Goal: Contribute content: Add original content to the website for others to see

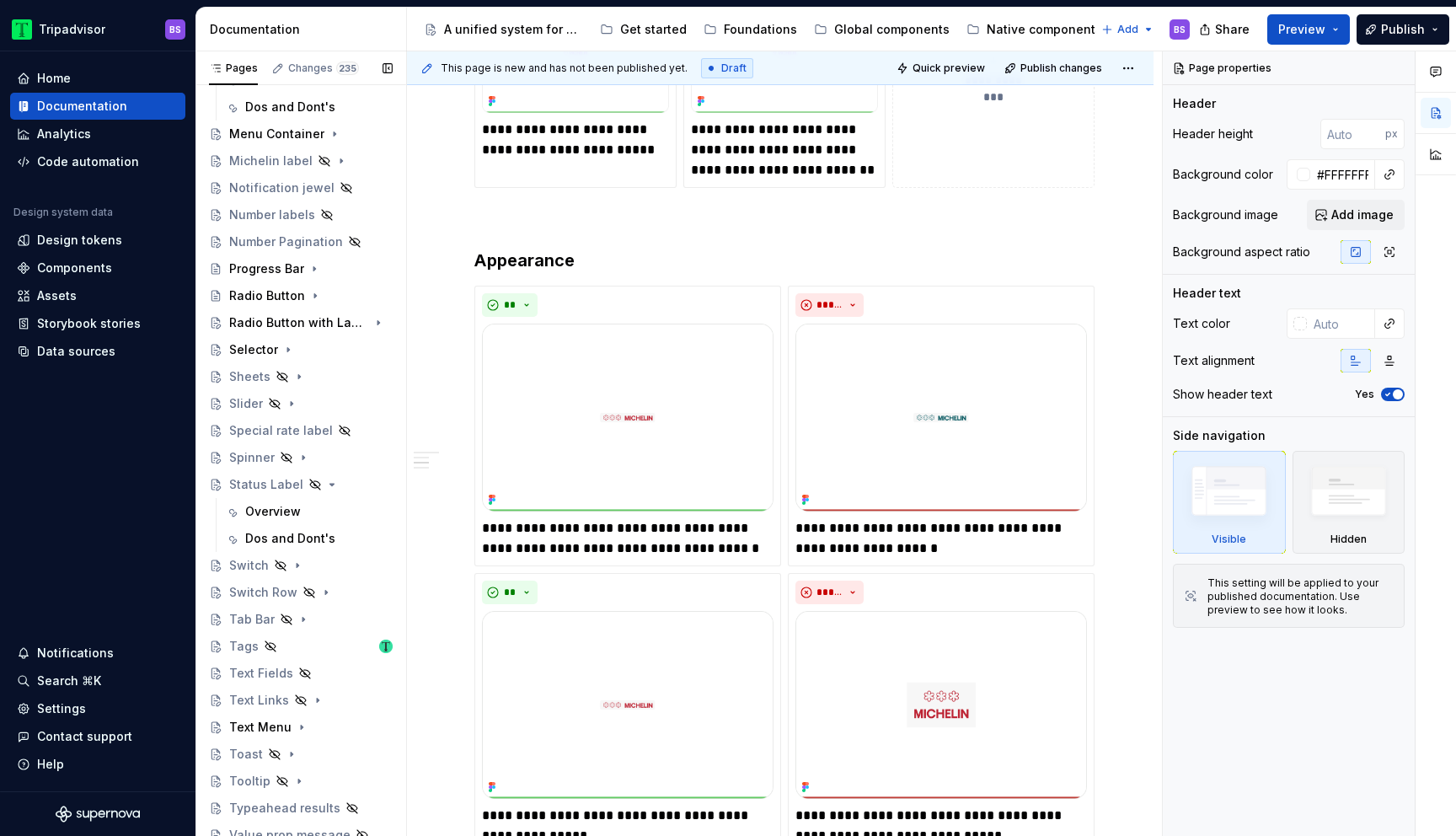
scroll to position [630, 0]
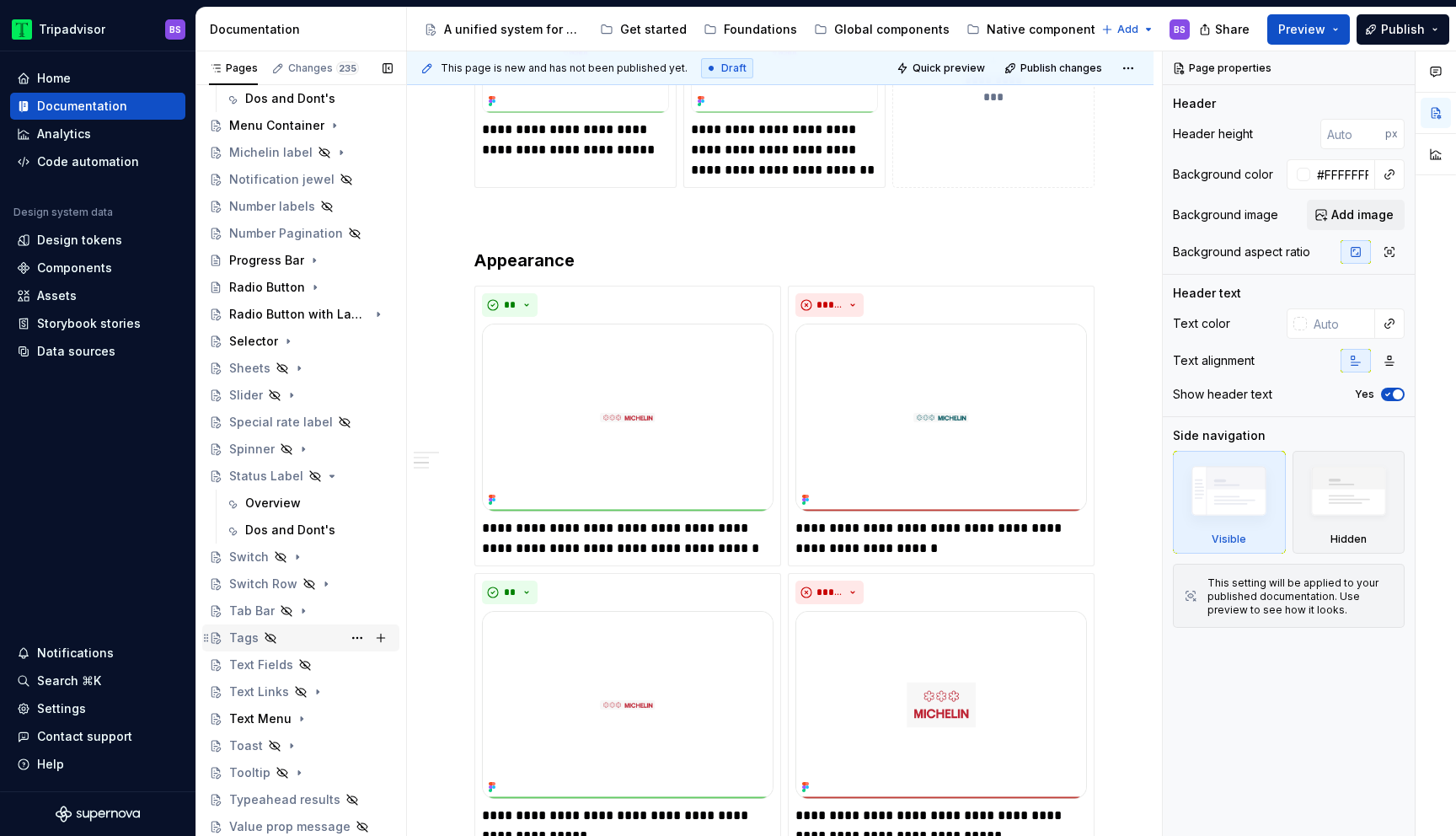
click at [248, 634] on div "Tags" at bounding box center [243, 637] width 29 height 17
type textarea "*"
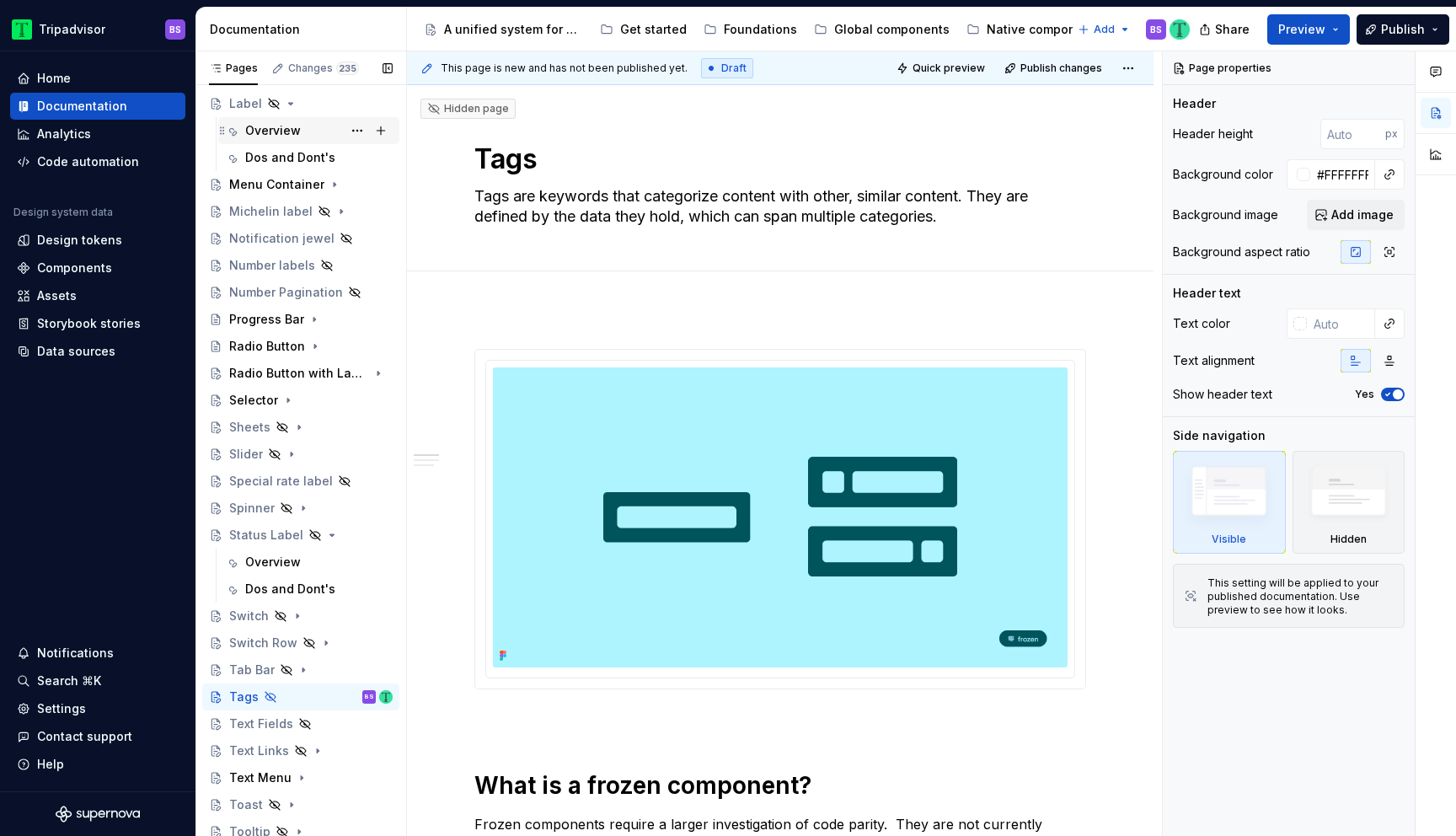
scroll to position [630, 0]
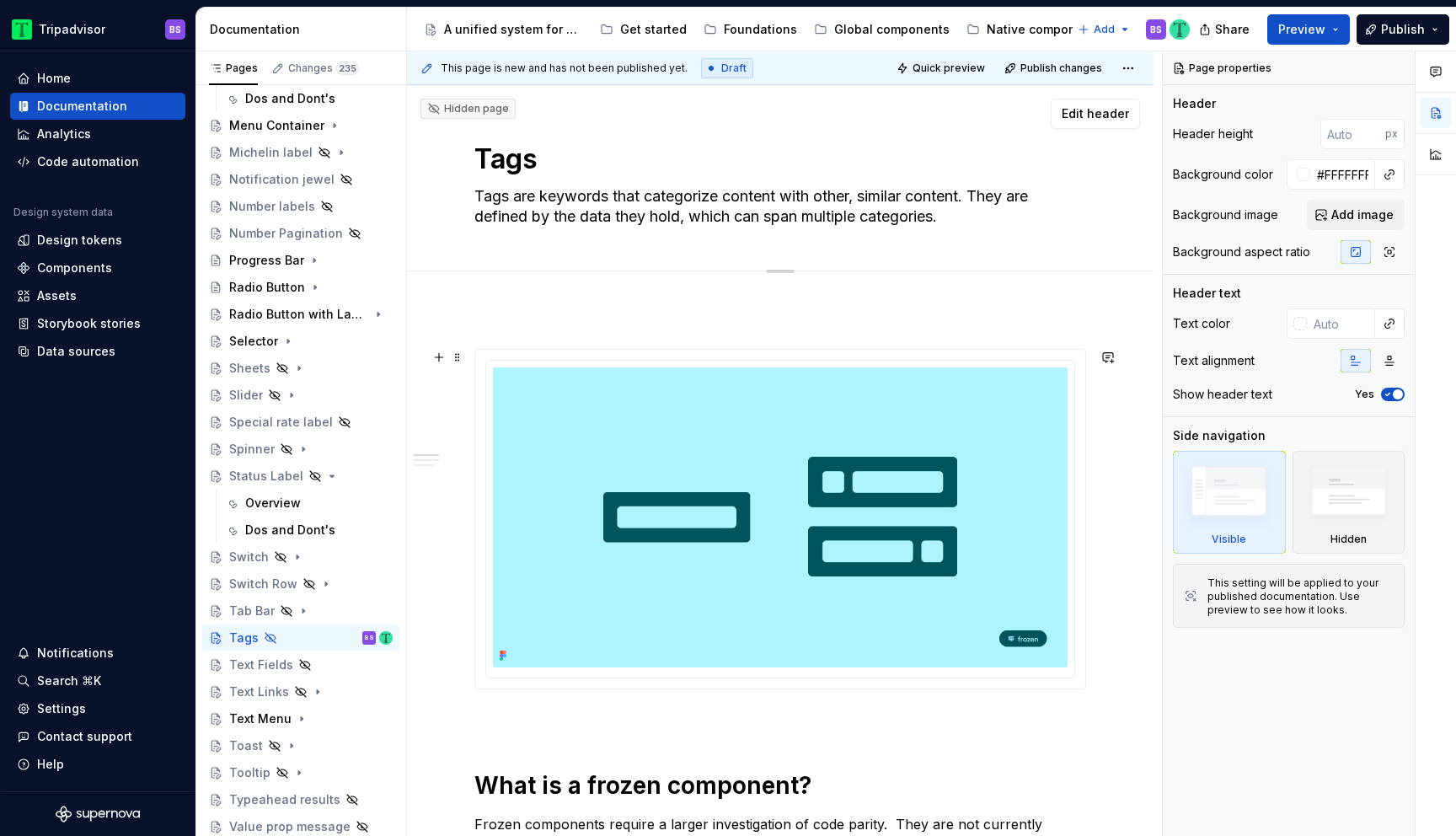
type textarea "*"
click at [509, 293] on span "Add tab" at bounding box center [515, 289] width 40 height 13
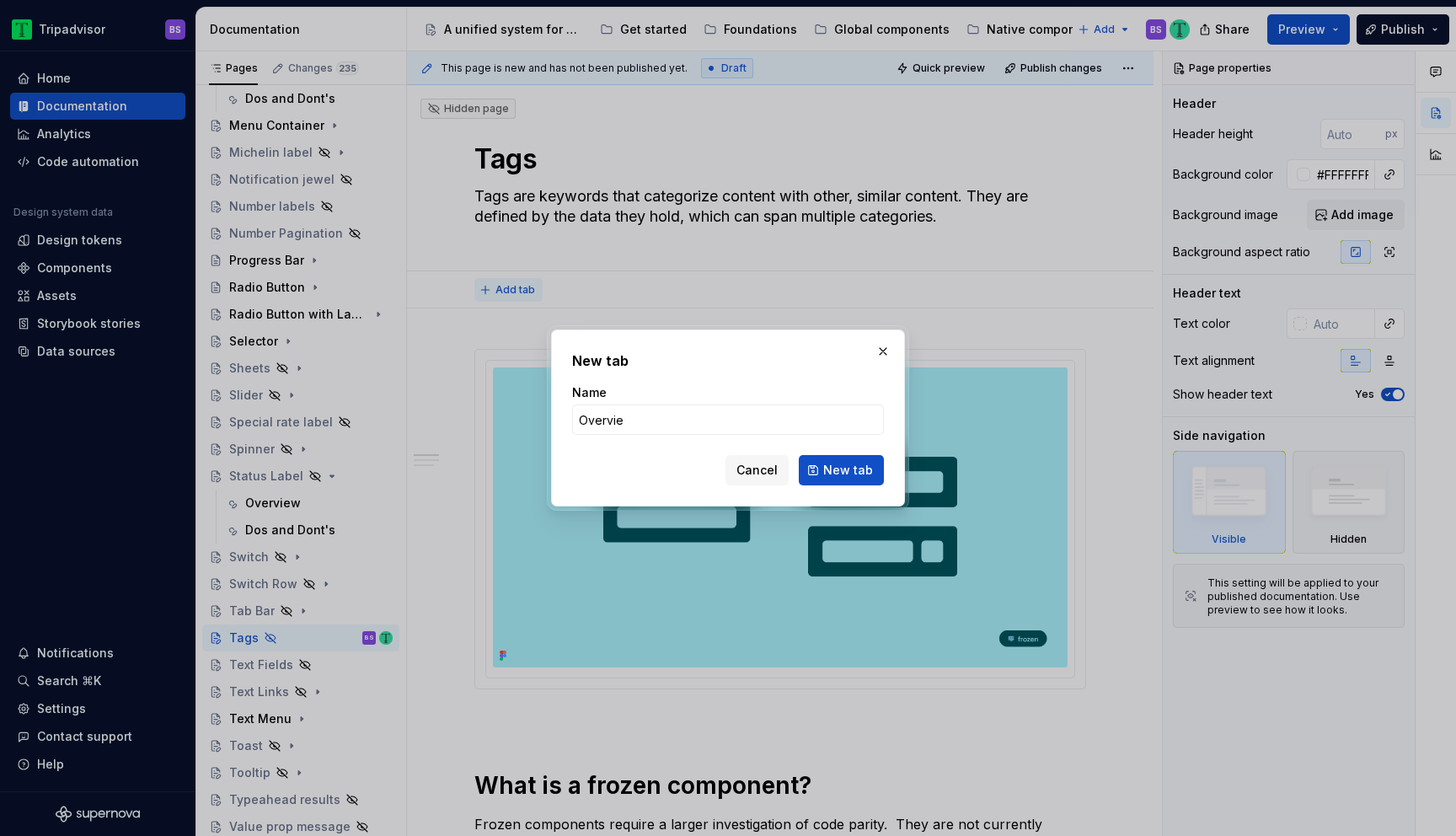
type input "Overview"
click button "New tab" at bounding box center [841, 470] width 85 height 30
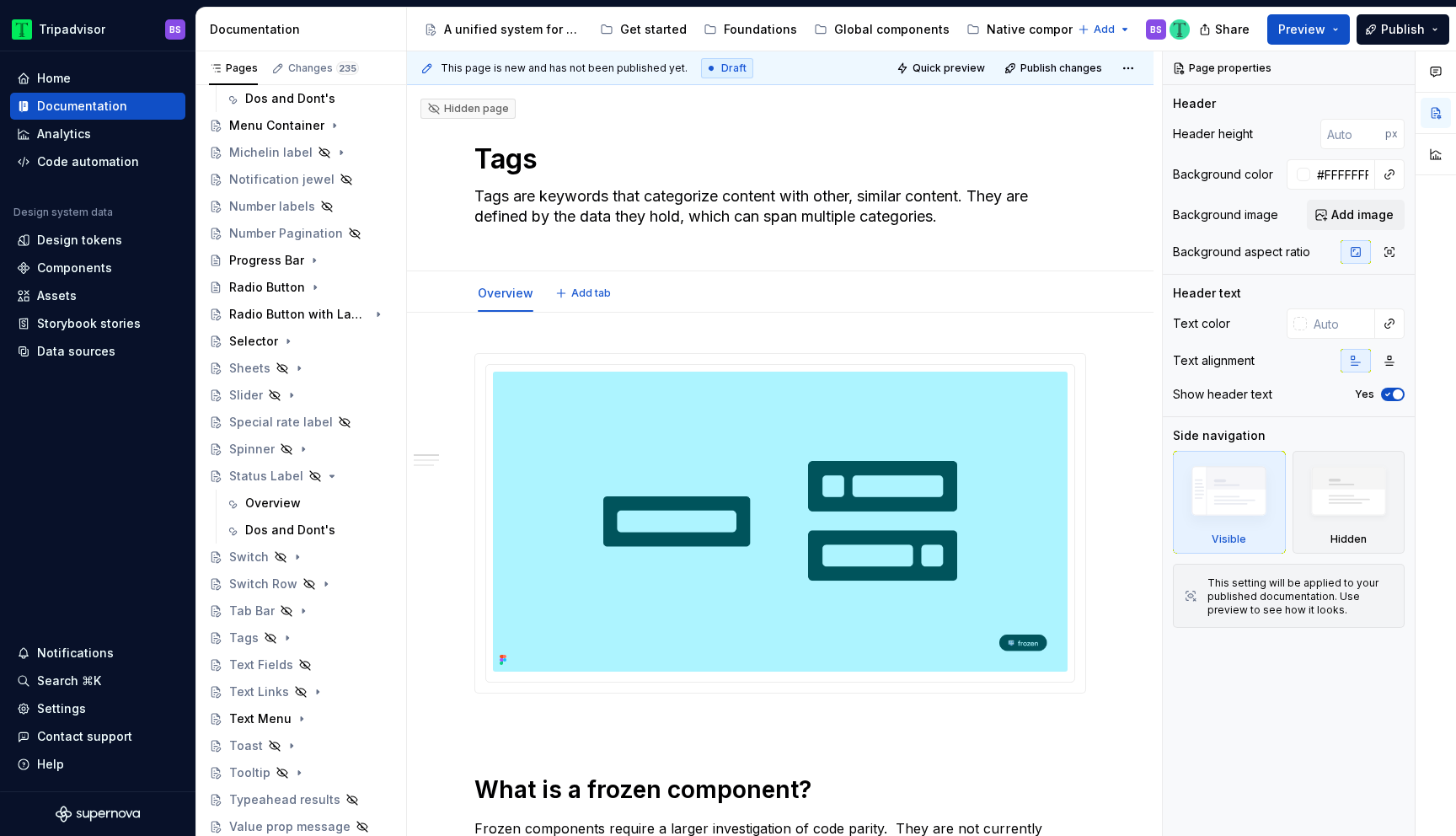
type textarea "*"
click at [585, 302] on button "Add tab" at bounding box center [584, 293] width 68 height 24
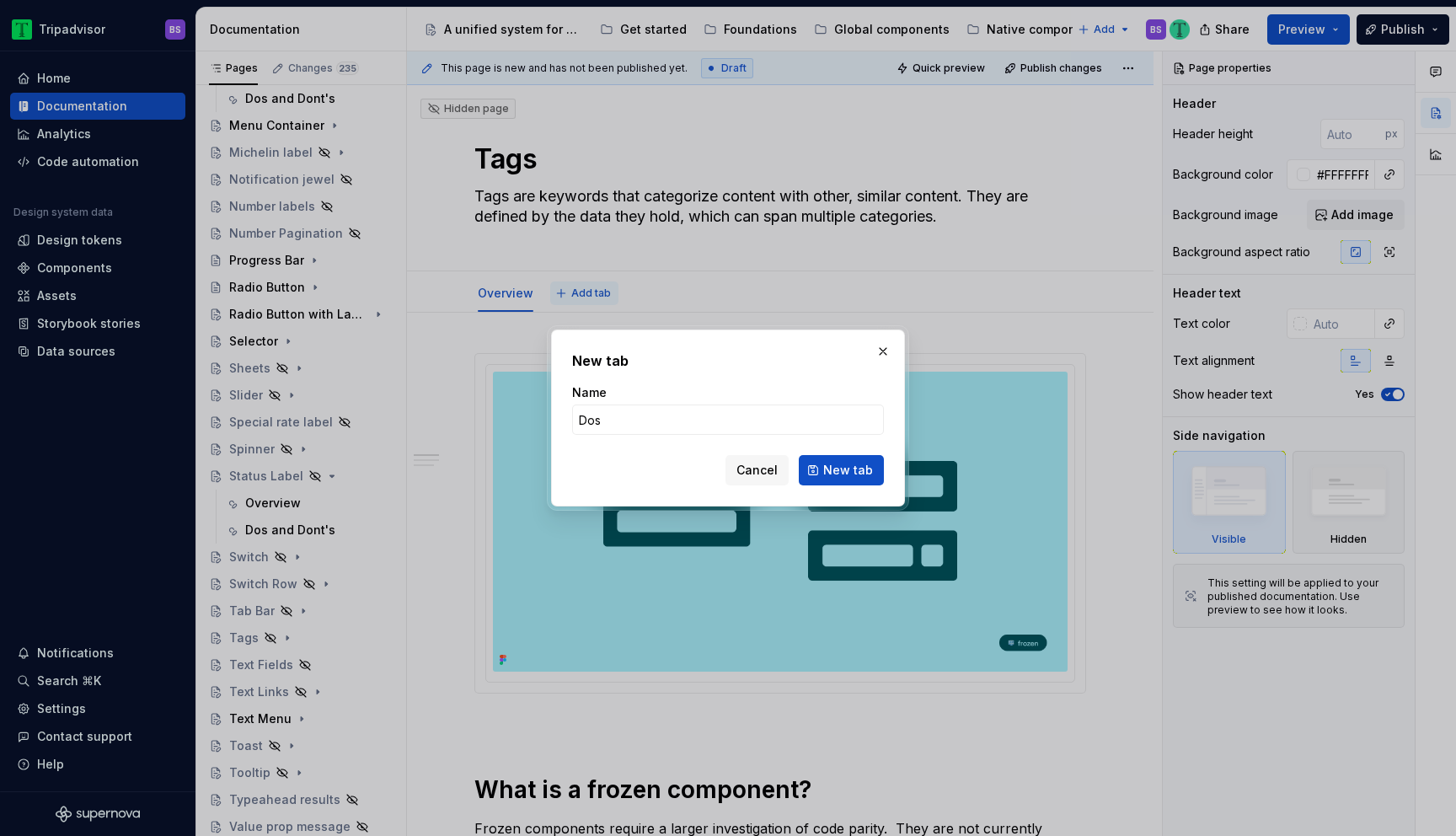
type input "Dos"
type textarea "*"
type input "Dos and Don'ts"
click button "New tab" at bounding box center [841, 470] width 85 height 30
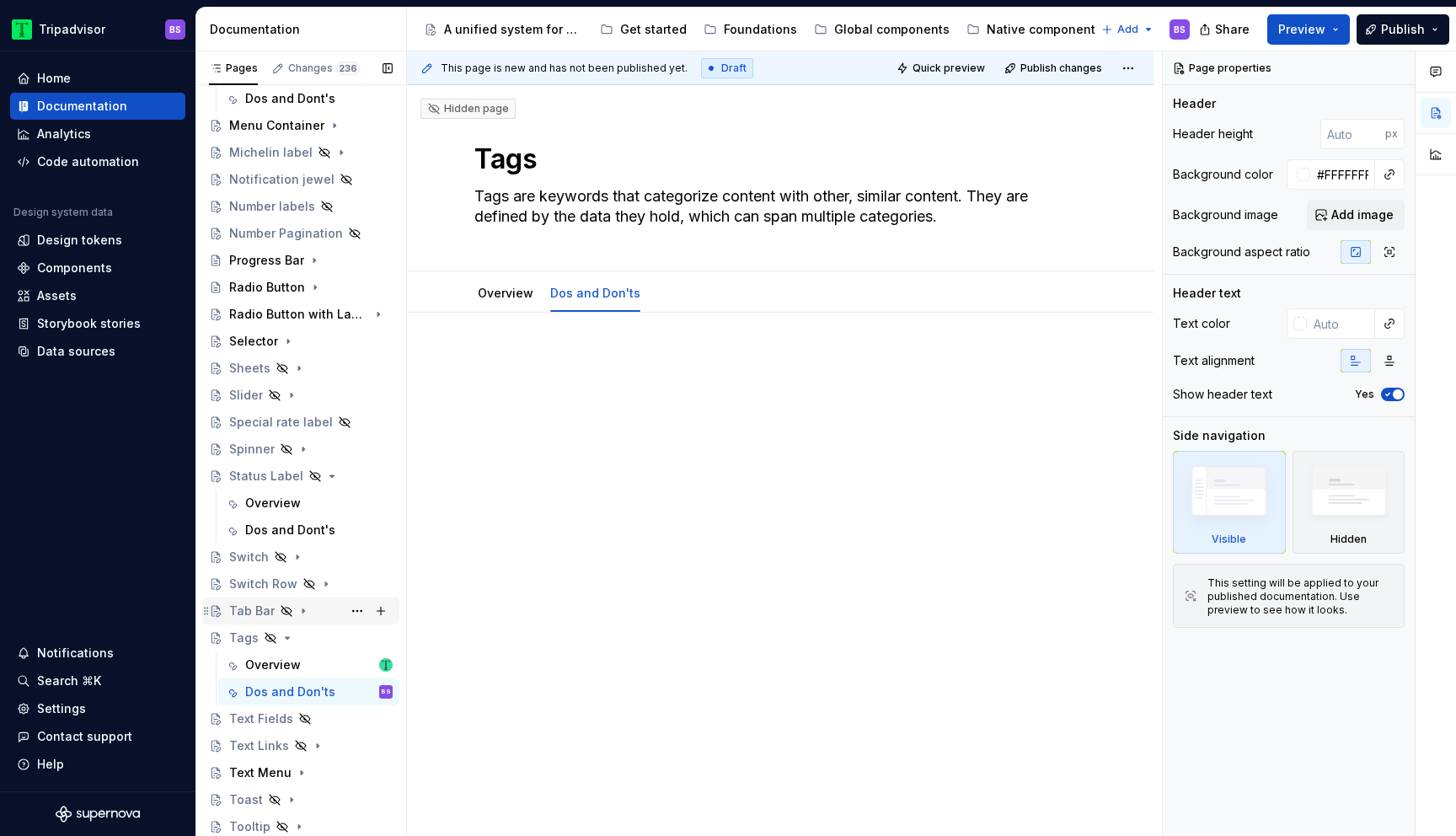
click at [302, 612] on icon "Page tree" at bounding box center [303, 611] width 2 height 4
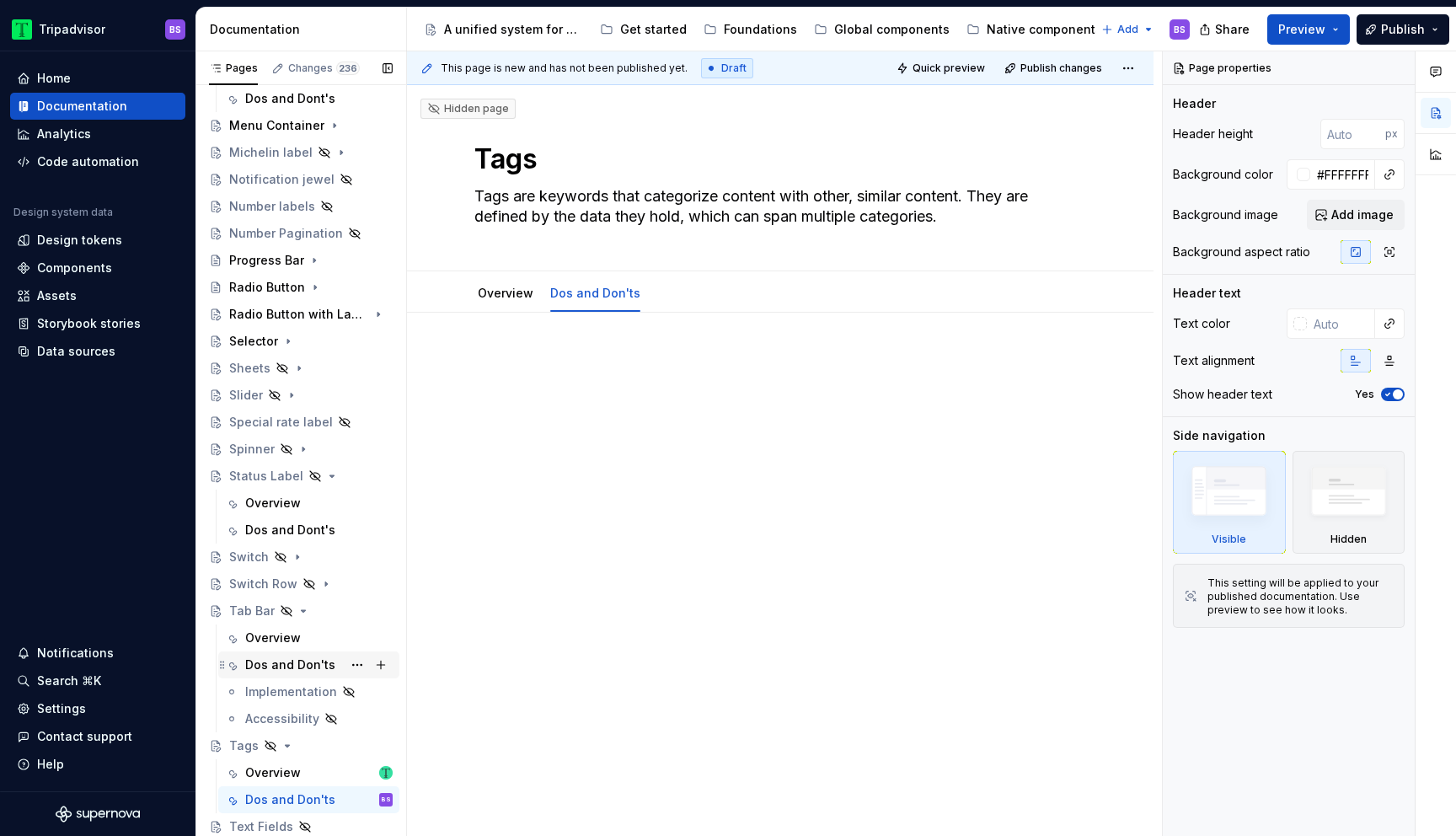
click at [307, 663] on div "Dos and Don'ts" at bounding box center [290, 664] width 90 height 17
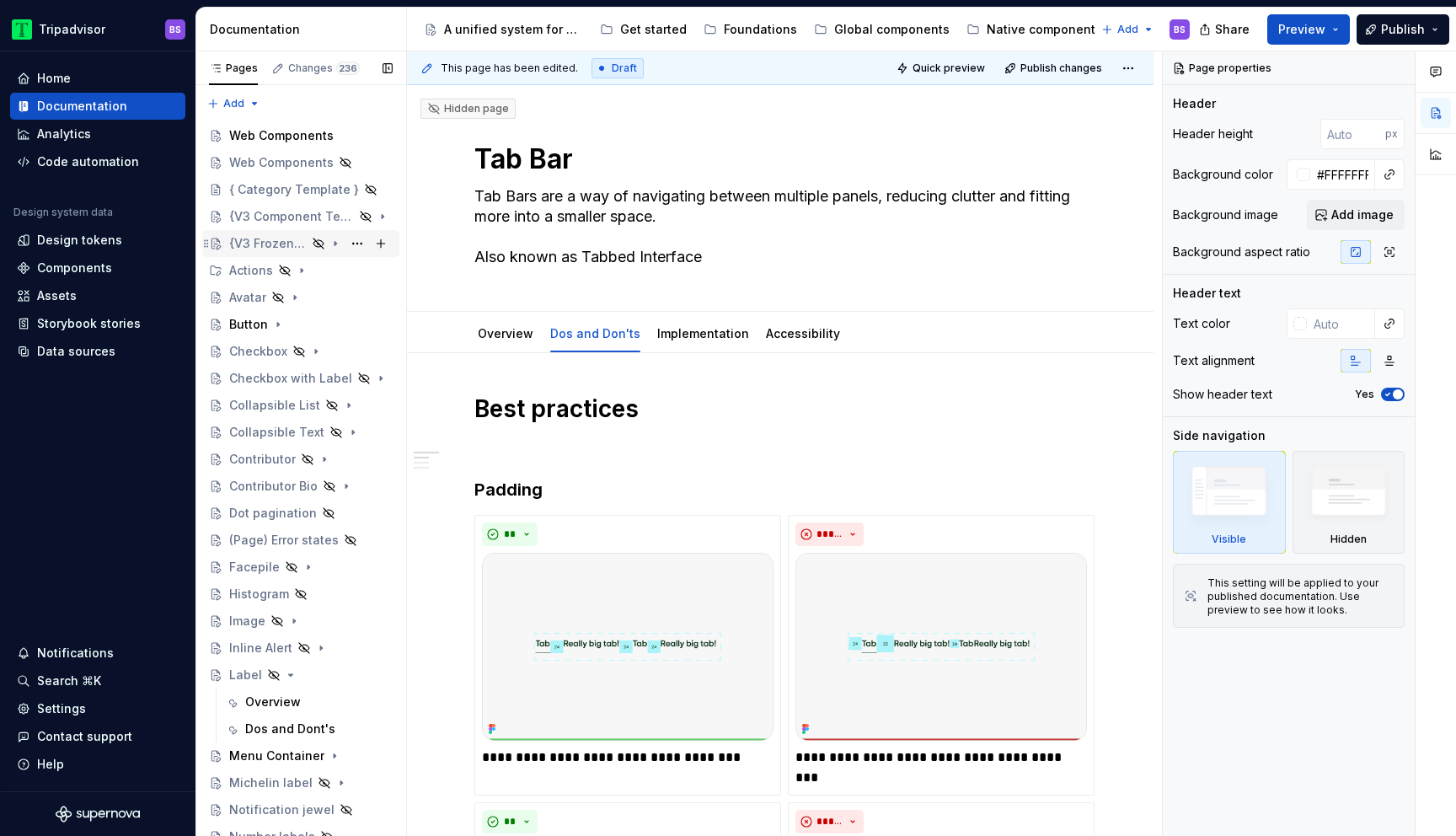
click at [320, 244] on icon "Page tree" at bounding box center [318, 243] width 13 height 13
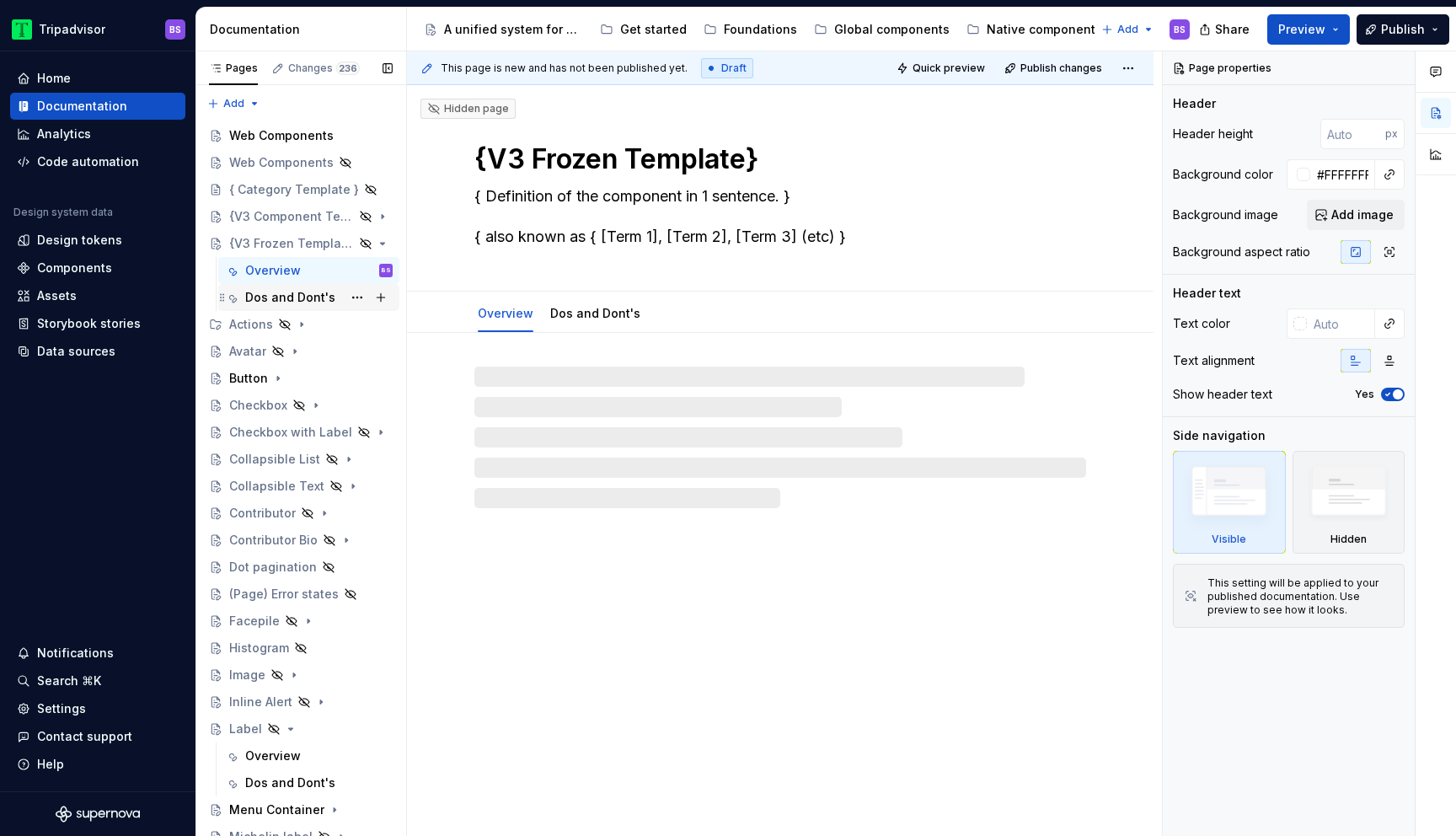
click at [295, 296] on div "Dos and Dont's" at bounding box center [290, 297] width 90 height 17
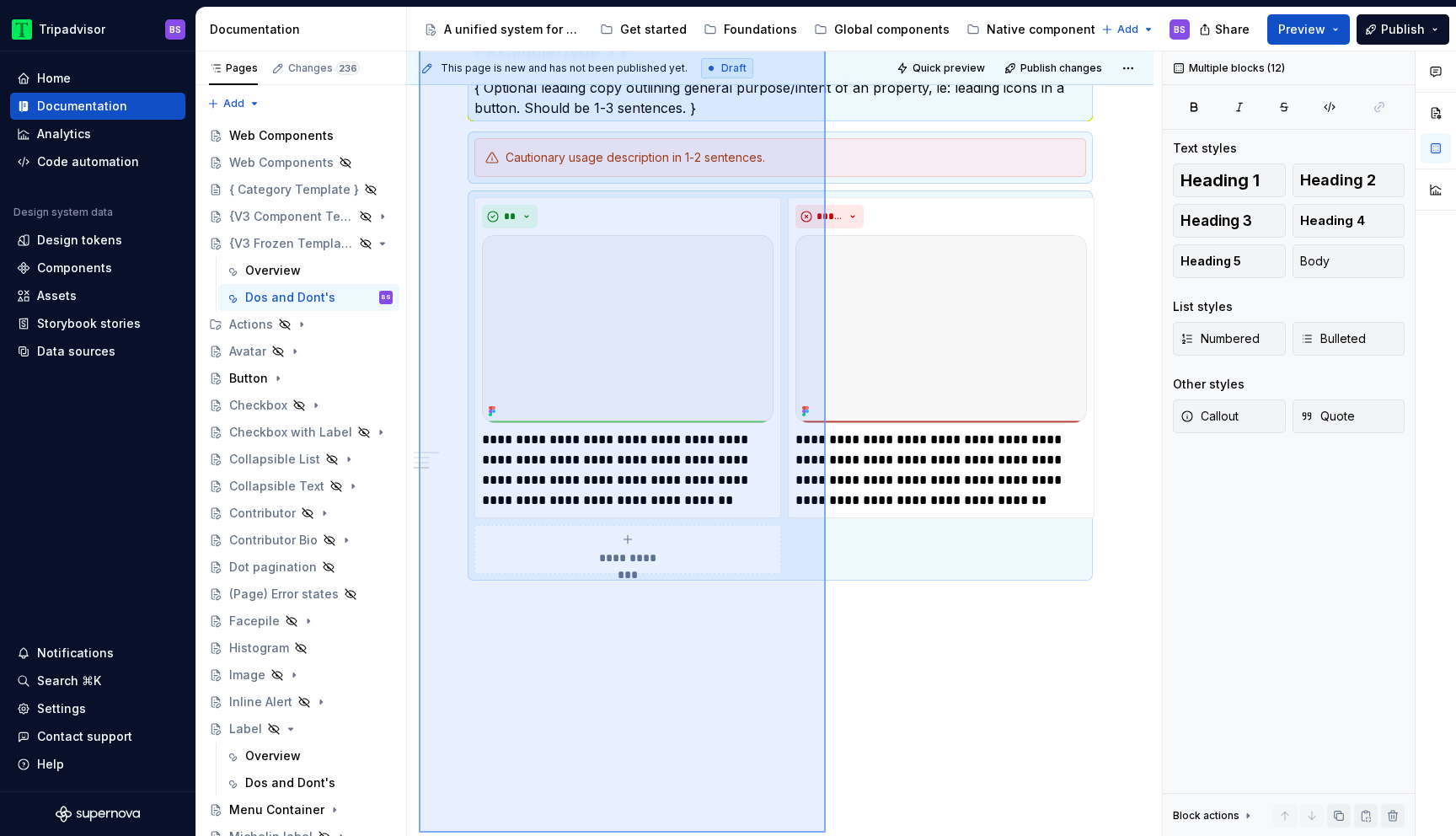
scroll to position [1373, 0]
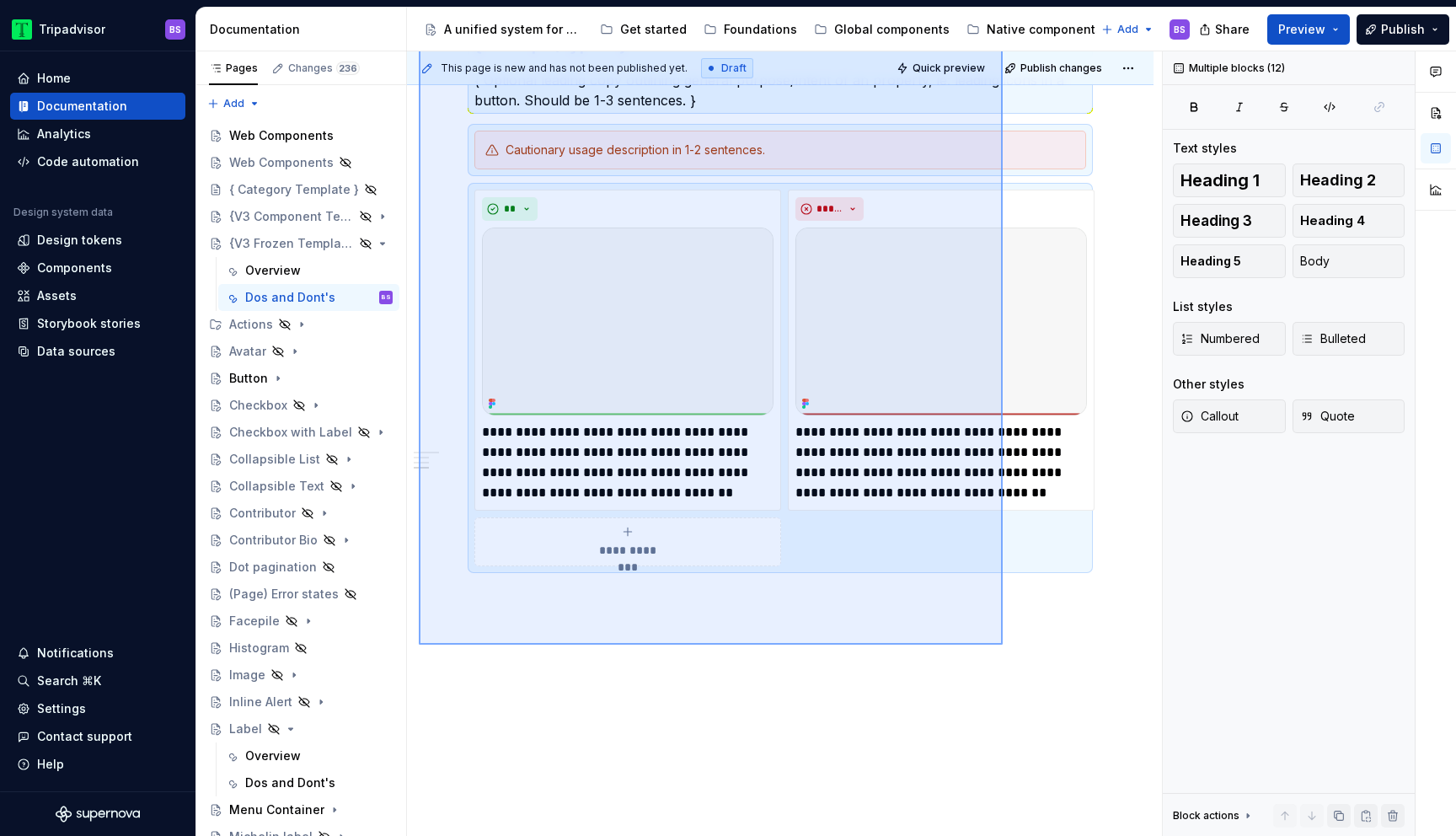
drag, startPoint x: 419, startPoint y: 367, endPoint x: 1003, endPoint y: 645, distance: 646.7
click at [1003, 645] on div "**********" at bounding box center [784, 443] width 755 height 785
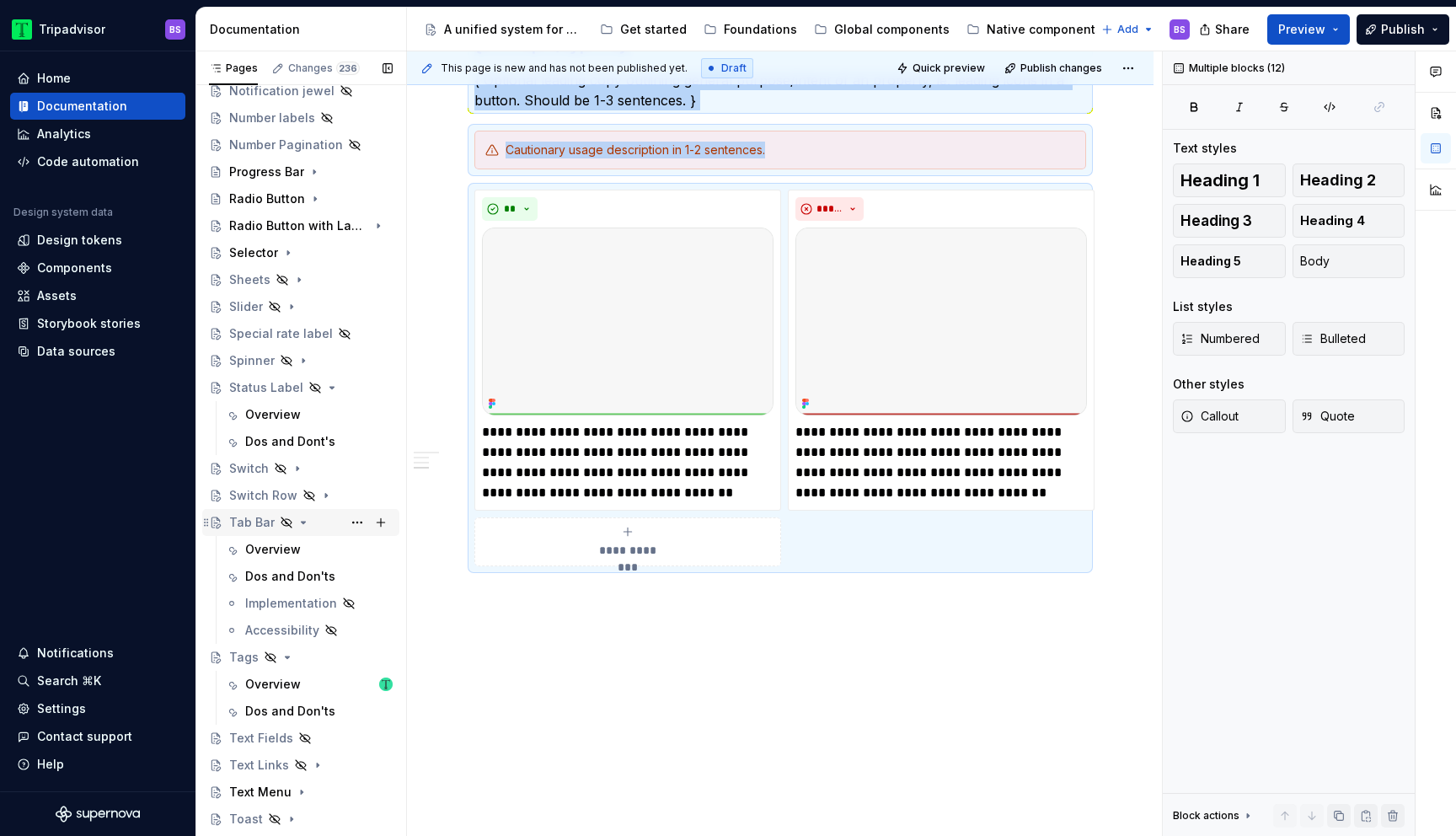
scroll to position [846, 0]
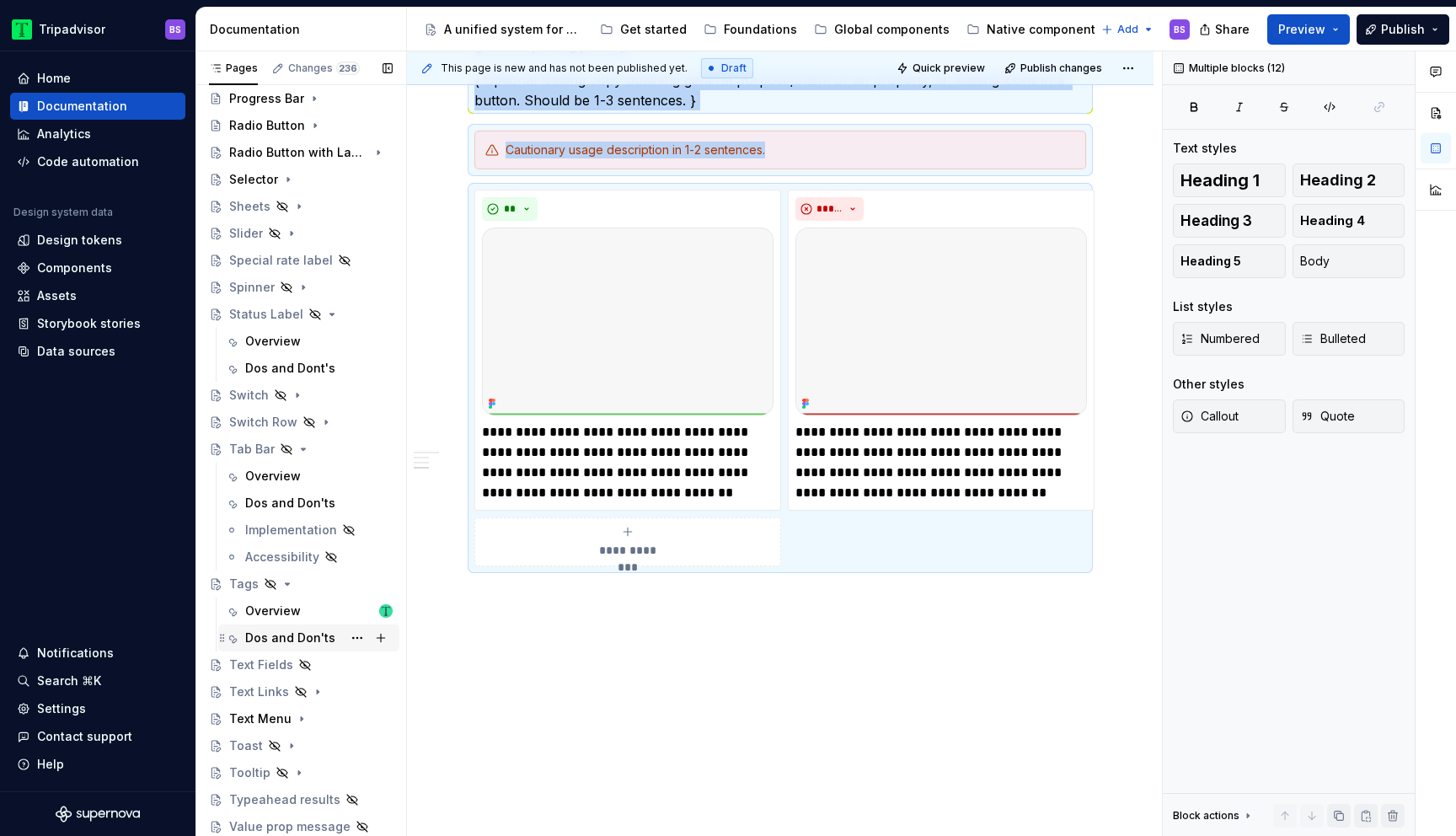
click at [274, 634] on div "Dos and Don'ts" at bounding box center [290, 637] width 90 height 17
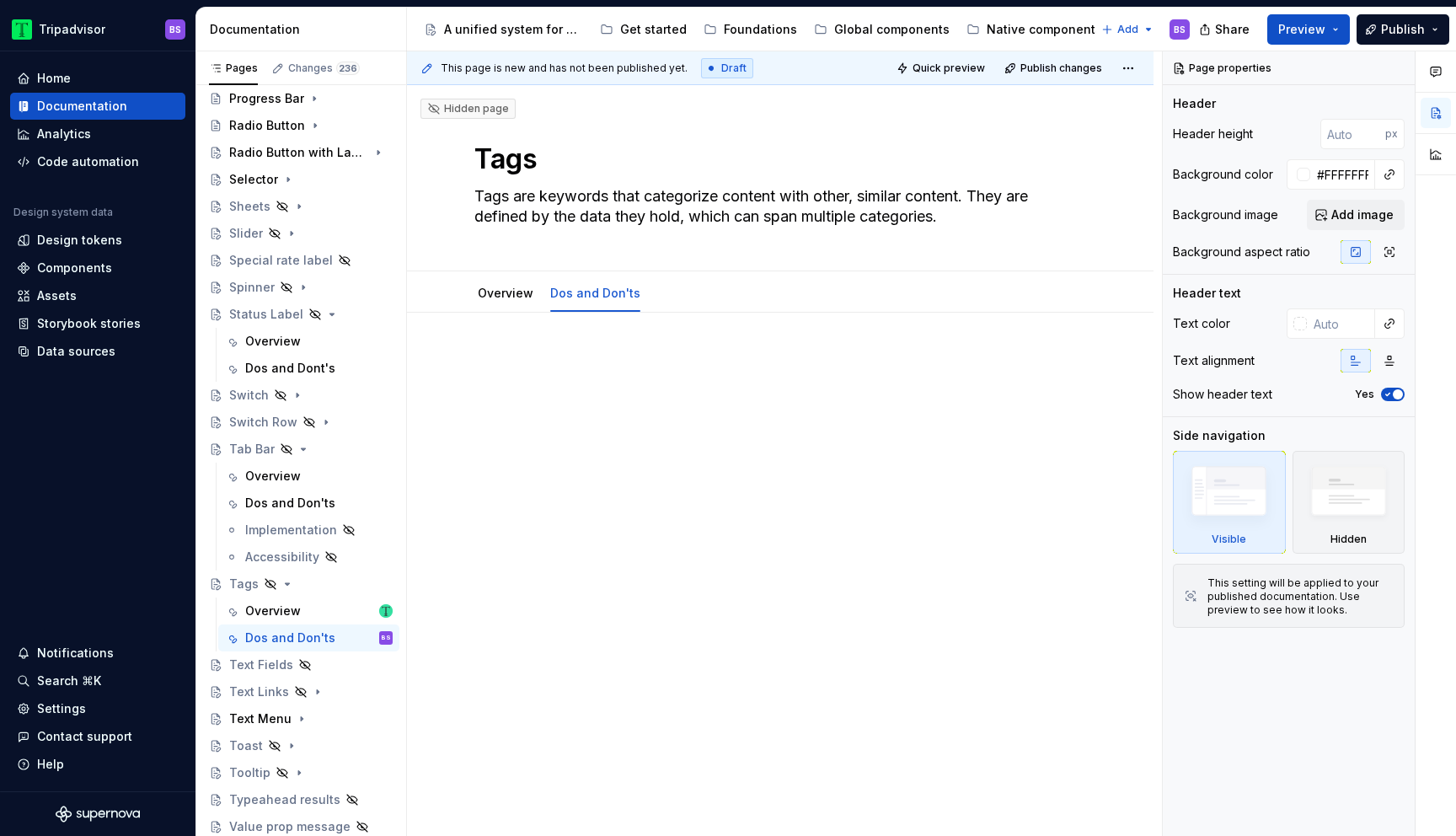
click at [630, 361] on p at bounding box center [780, 363] width 612 height 20
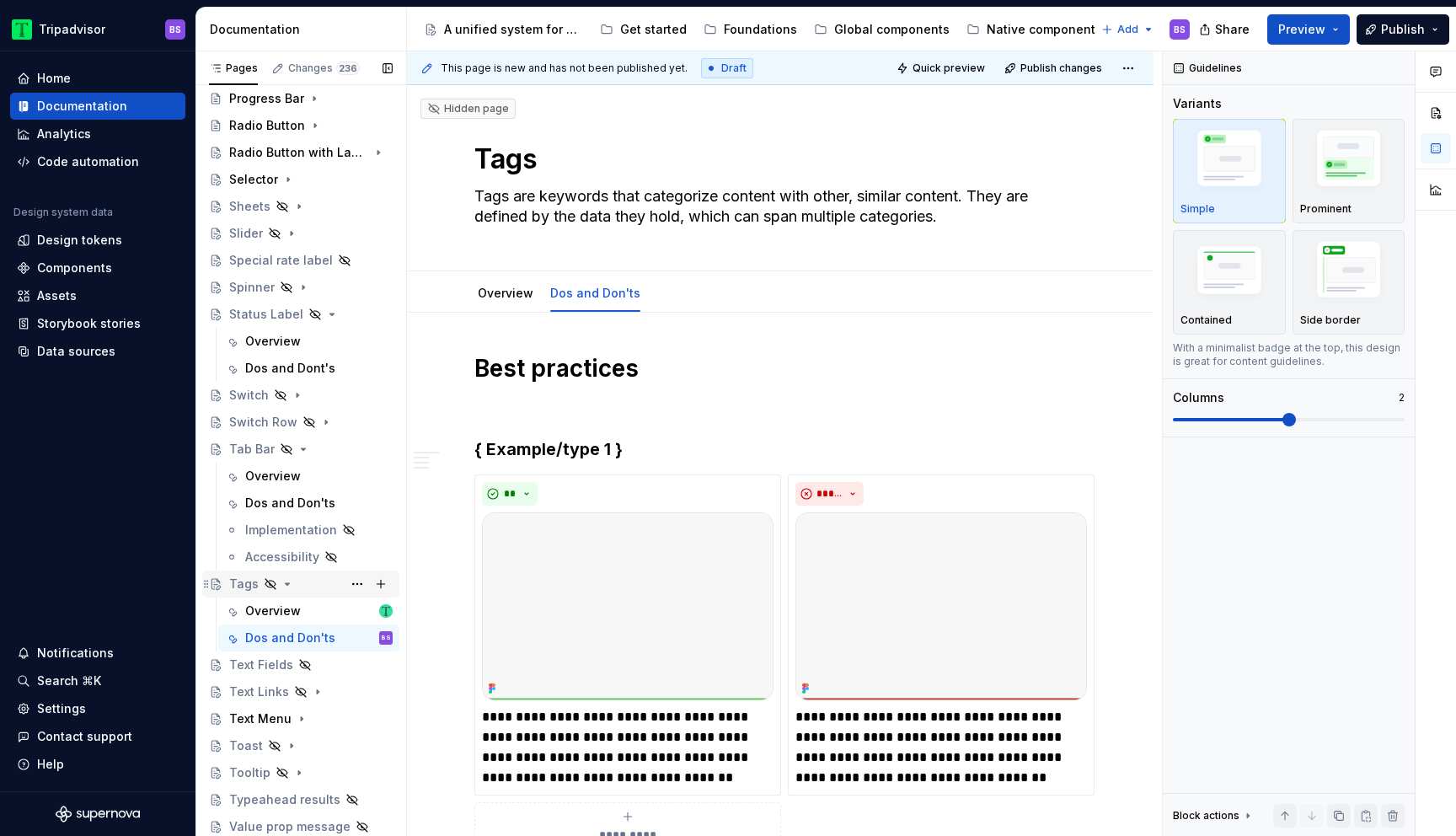
click at [287, 584] on icon "Page tree" at bounding box center [287, 583] width 13 height 13
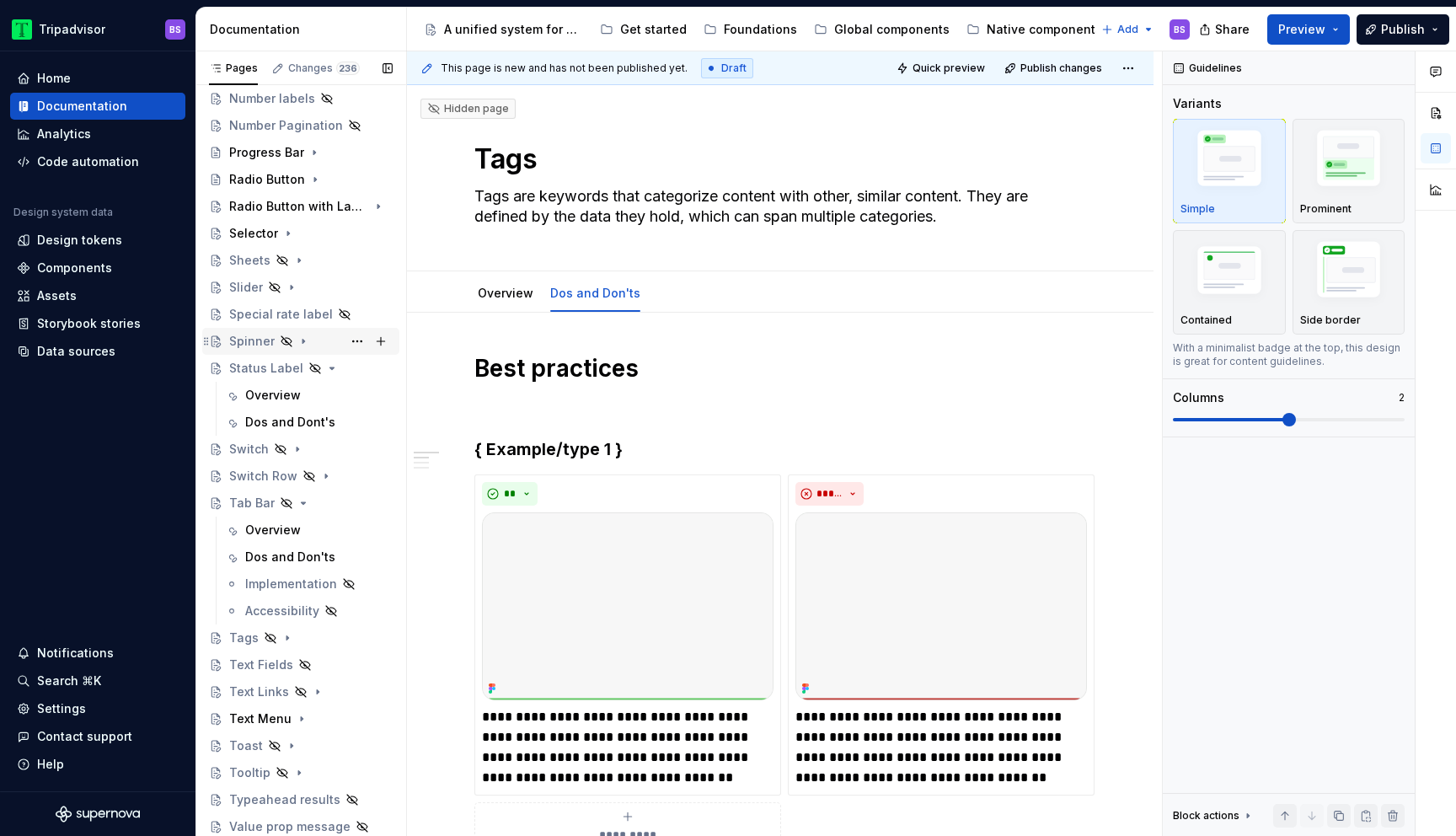
click at [300, 336] on icon "Page tree" at bounding box center [303, 341] width 13 height 13
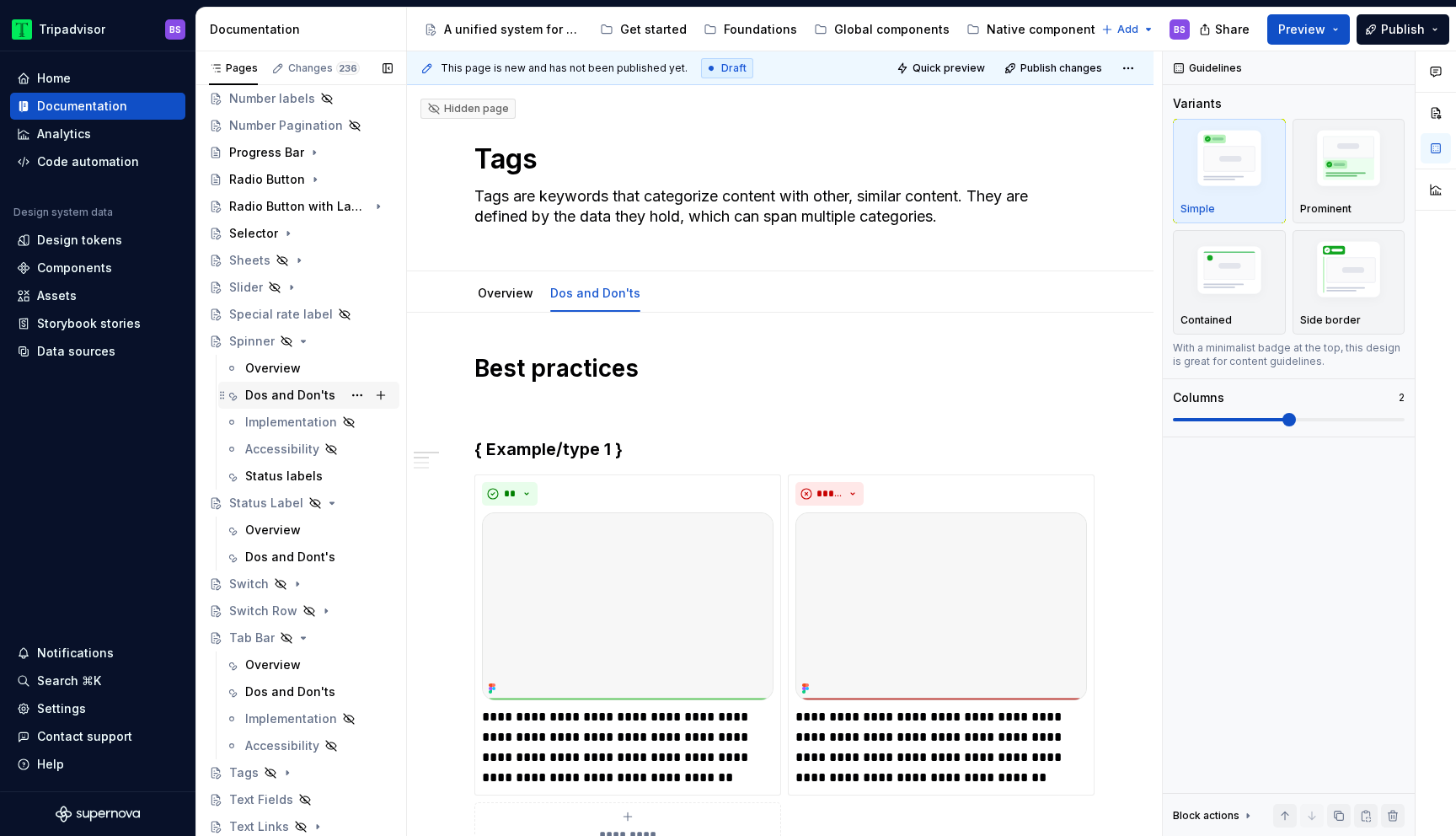
click at [299, 396] on div "Dos and Don'ts" at bounding box center [290, 395] width 90 height 17
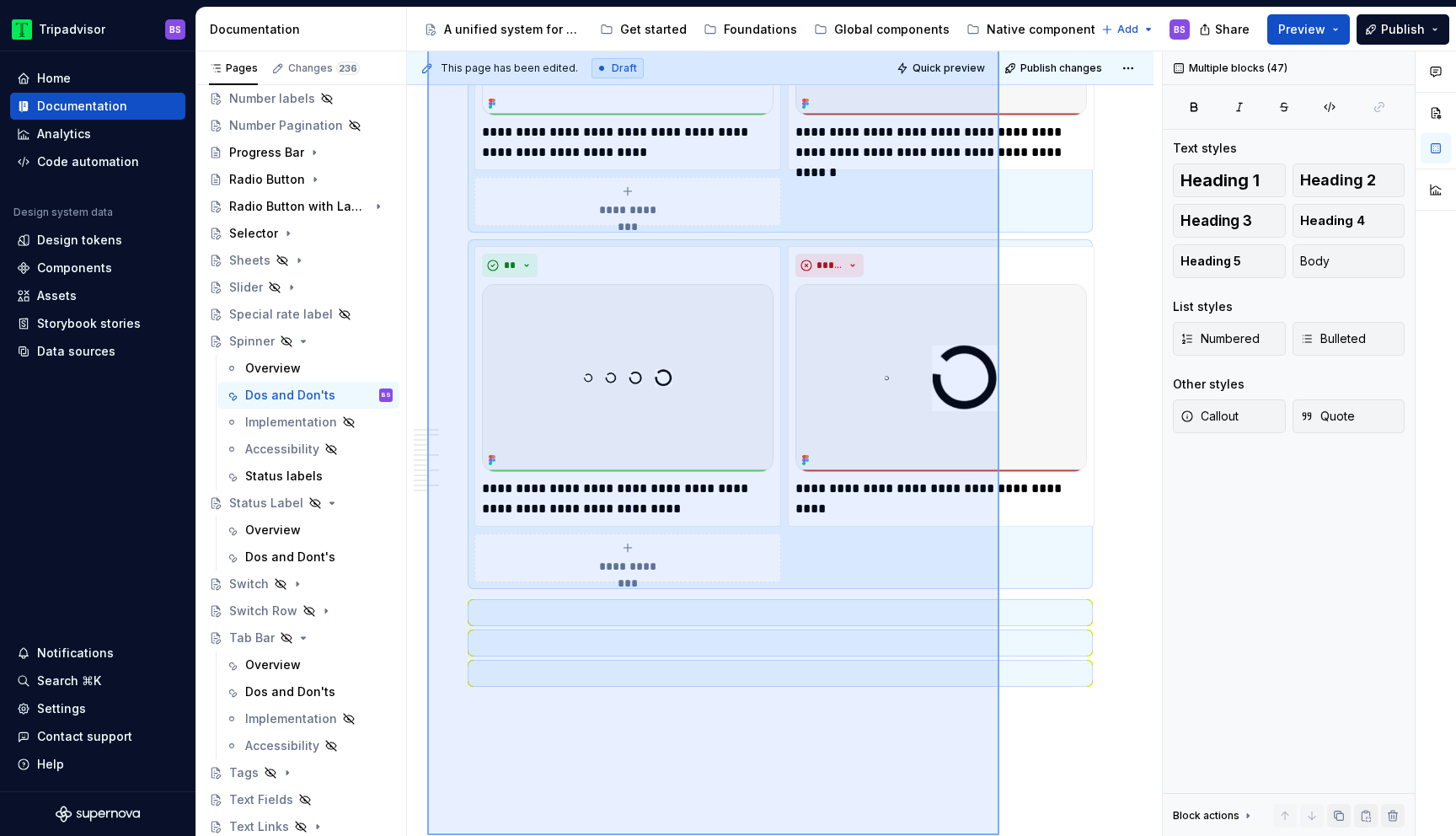
scroll to position [3779, 0]
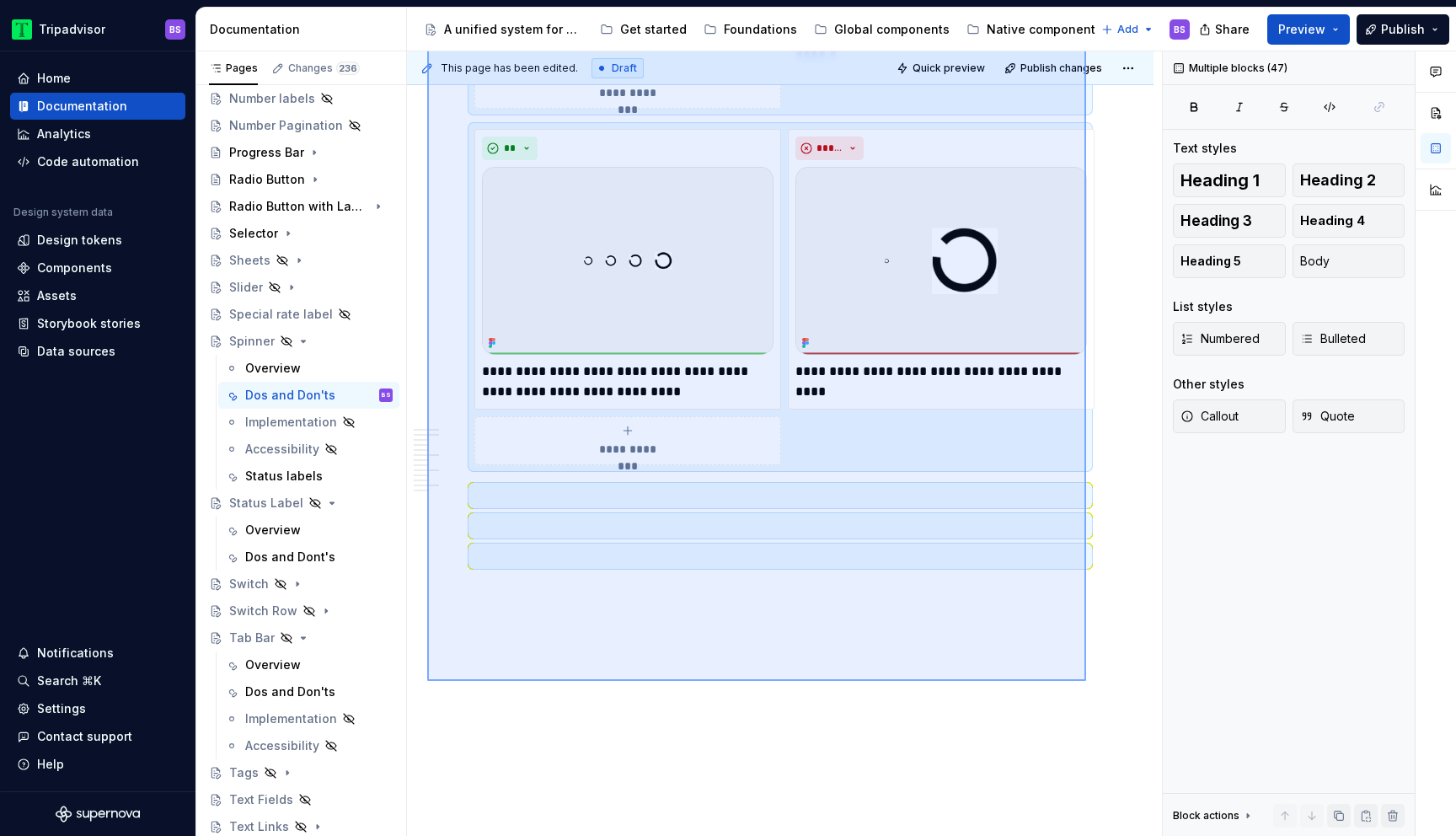
drag, startPoint x: 427, startPoint y: 388, endPoint x: 1086, endPoint y: 681, distance: 720.9
click at [1086, 681] on div "This page has been edited. Draft Quick preview Publish changes Hidden page Spin…" at bounding box center [784, 443] width 755 height 785
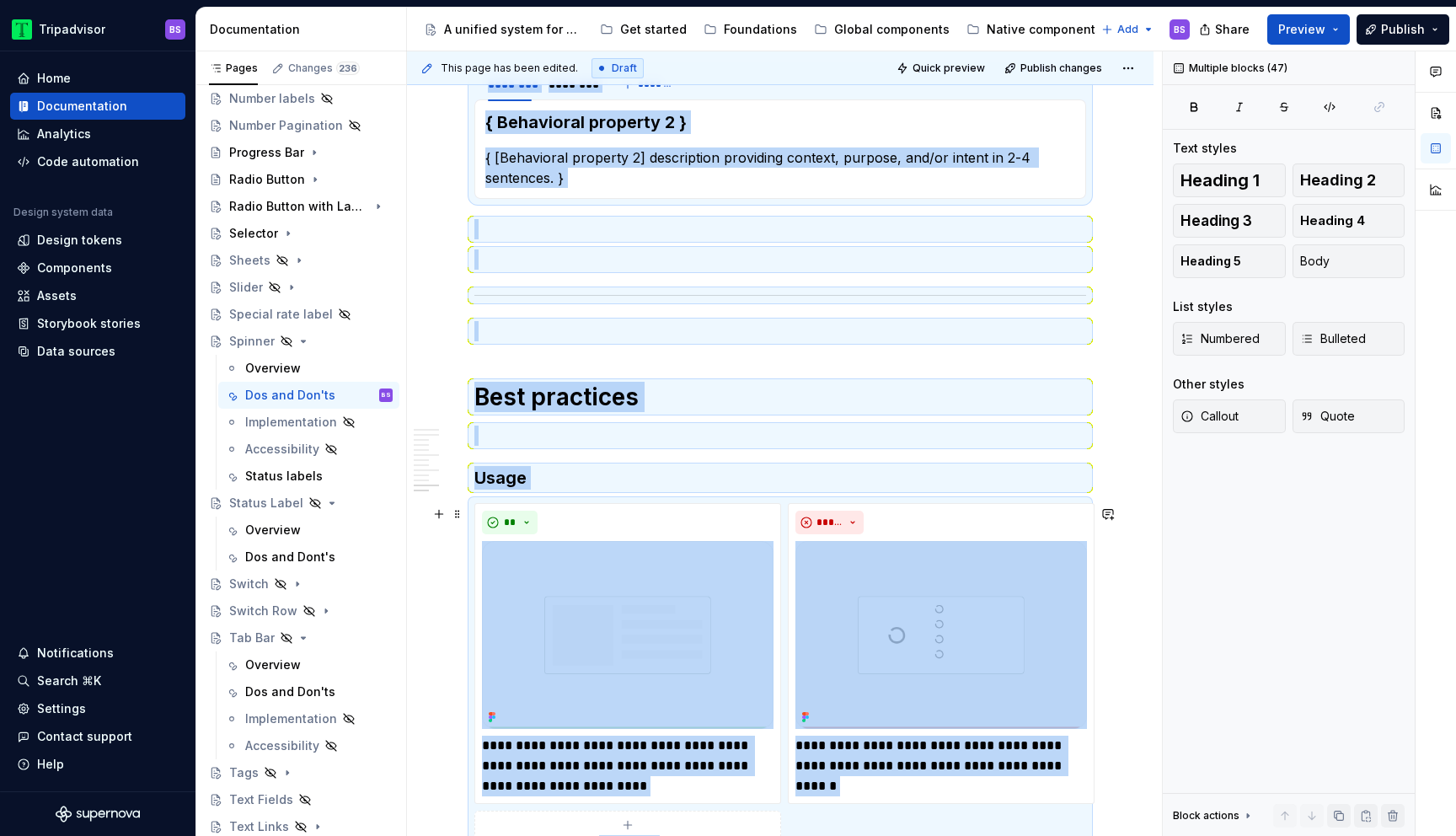
scroll to position [2590, 0]
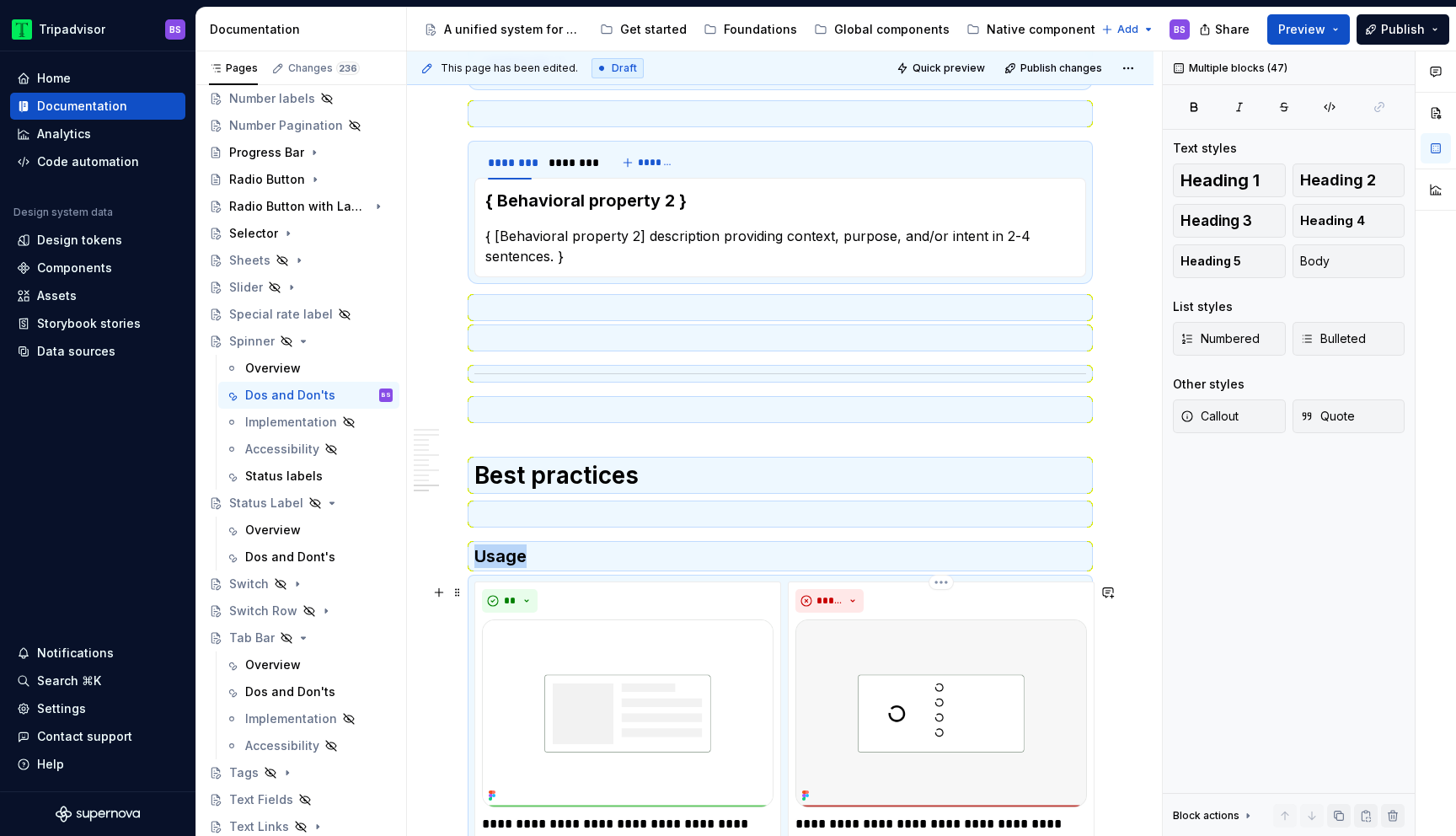
click at [863, 626] on img at bounding box center [941, 713] width 292 height 188
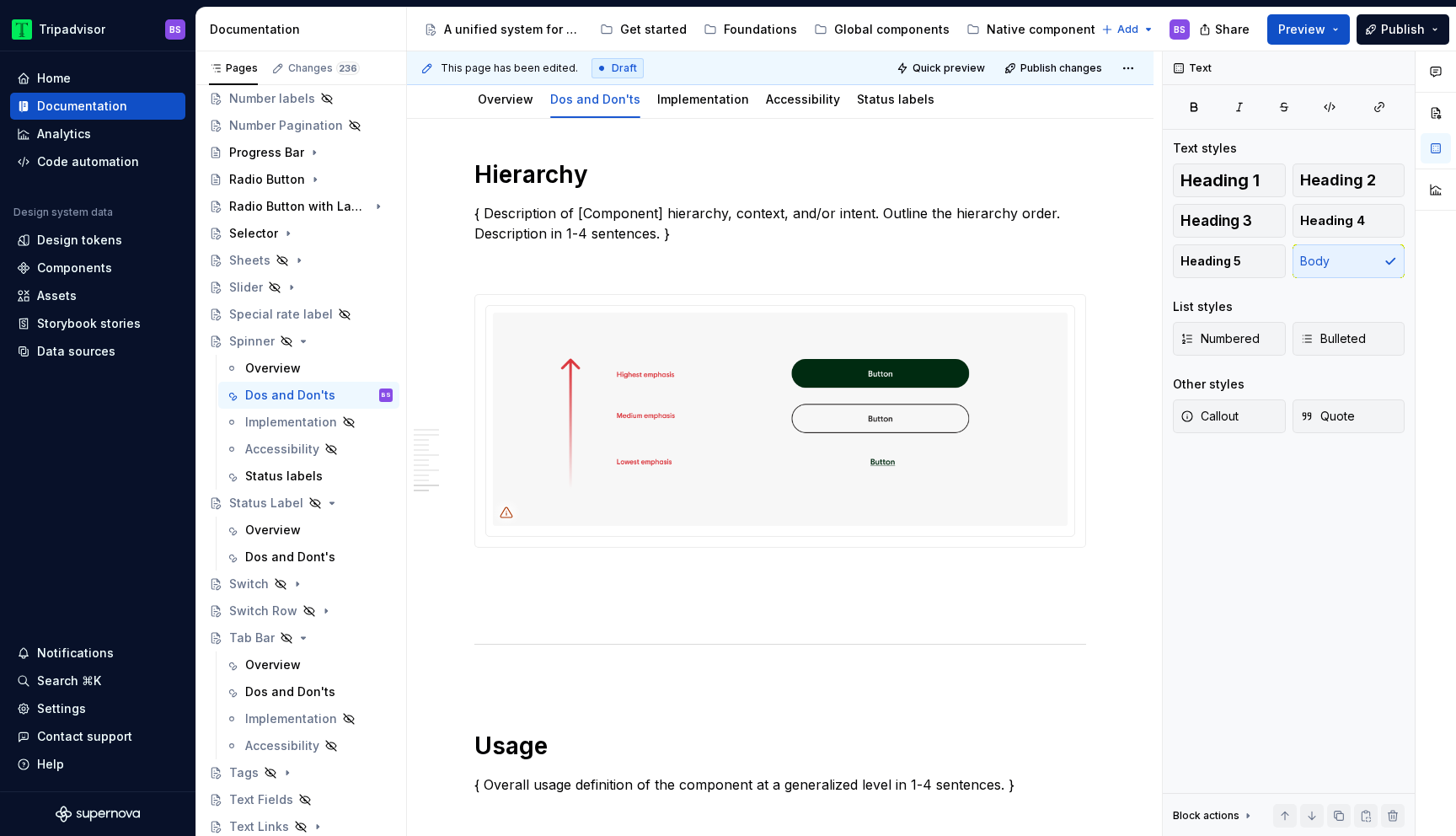
scroll to position [0, 0]
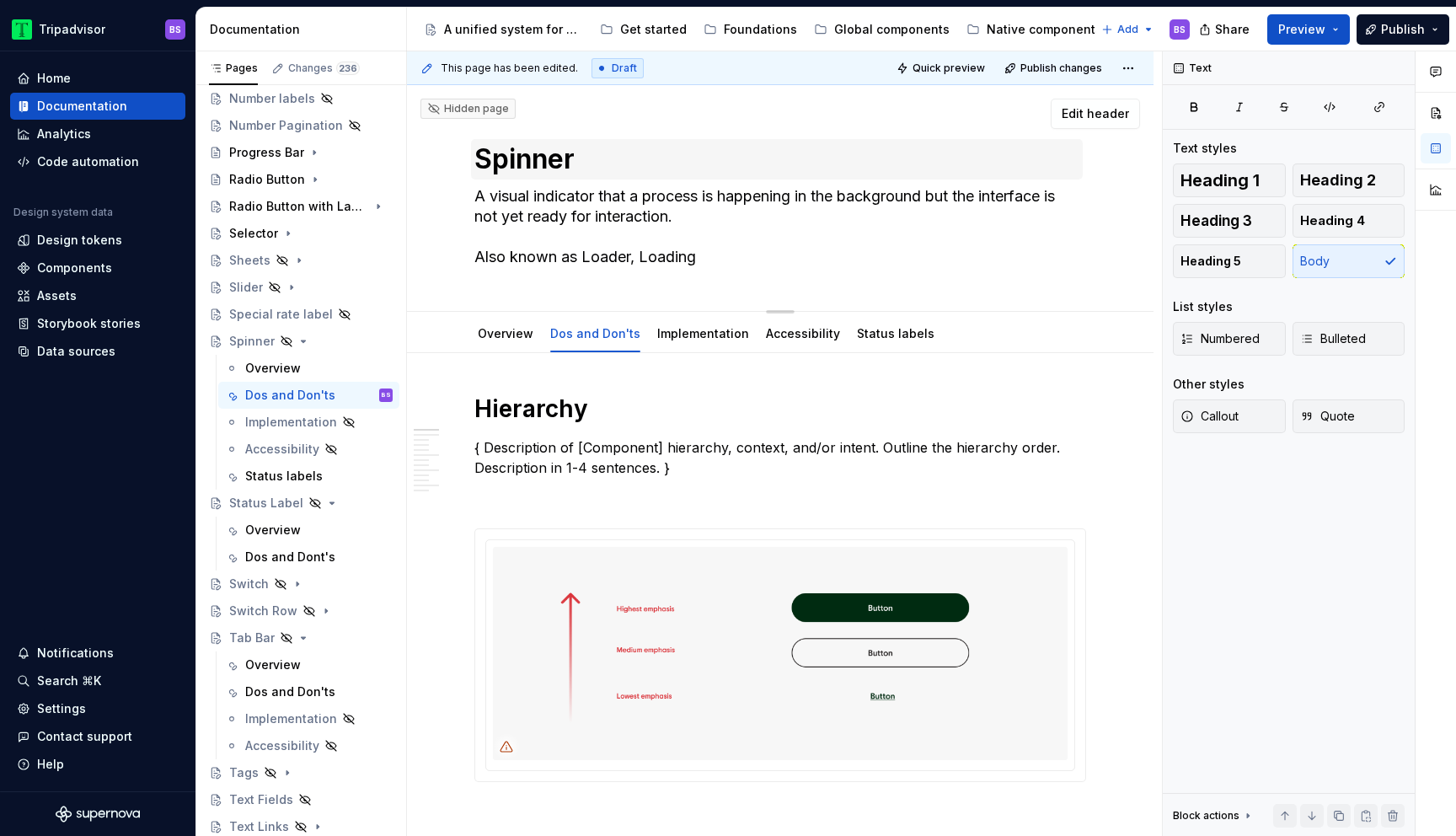
drag, startPoint x: 784, startPoint y: 493, endPoint x: 569, endPoint y: 156, distance: 399.7
click at [526, 10] on div "Documentation Accessibility guide for tree Page tree. Navigate the tree with th…" at bounding box center [826, 422] width 1260 height 828
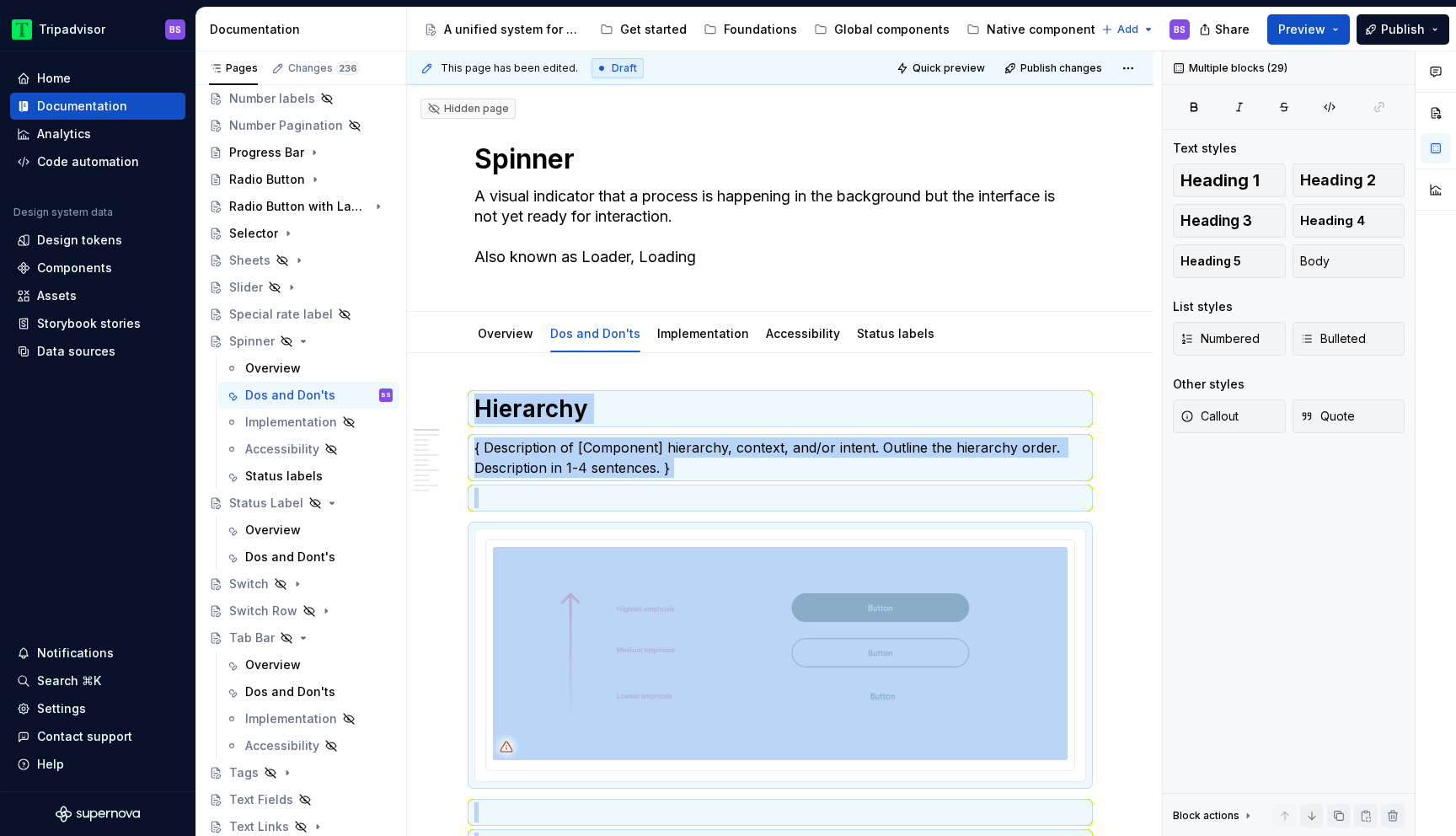
drag, startPoint x: 607, startPoint y: 353, endPoint x: 433, endPoint y: 65, distance: 336.8
click at [433, 65] on div "This page has been edited. Draft Quick preview Publish changes Hidden page Spin…" at bounding box center [784, 443] width 755 height 785
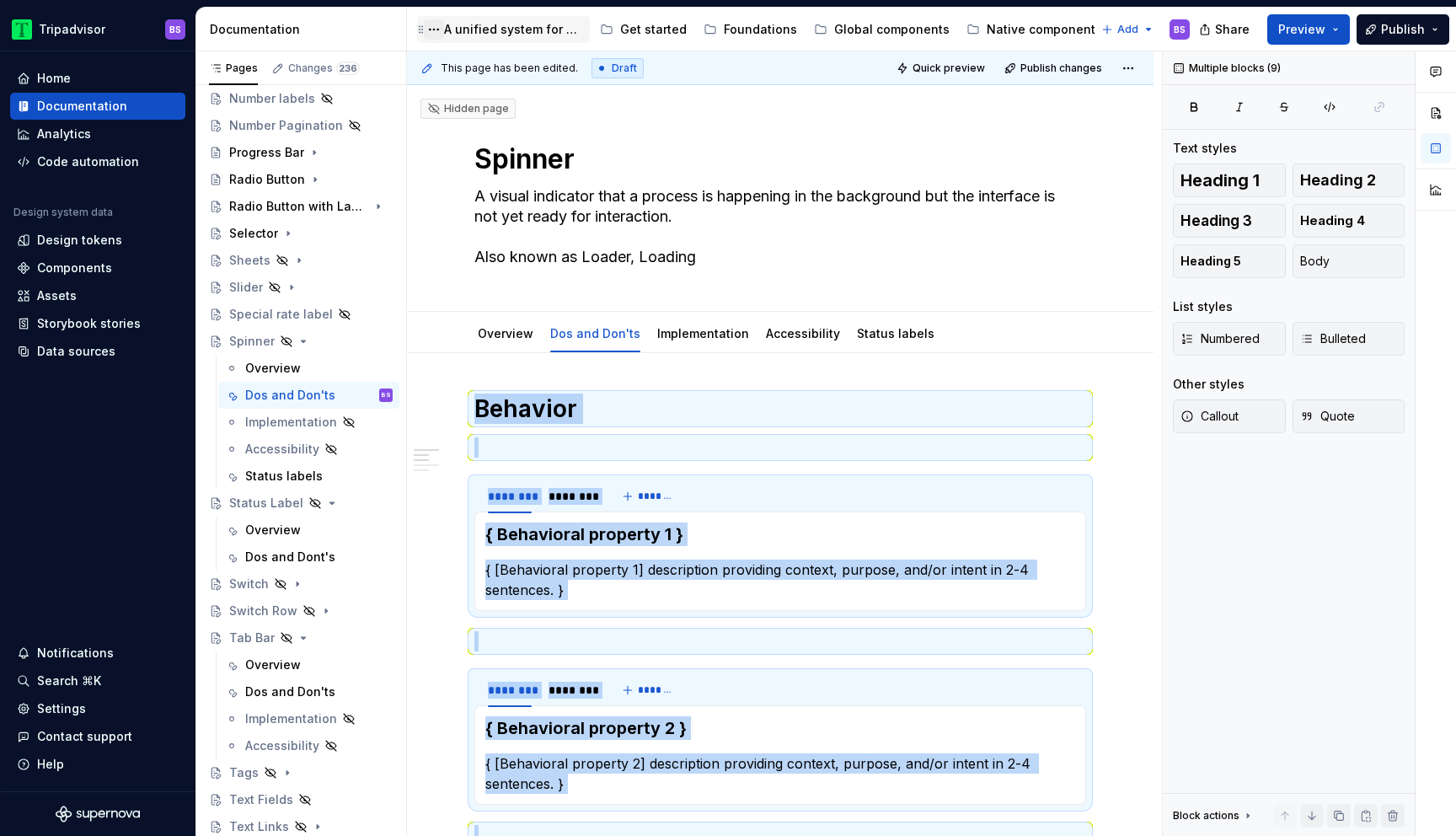
drag, startPoint x: 584, startPoint y: 360, endPoint x: 430, endPoint y: 29, distance: 365.3
click at [430, 29] on div "Documentation Accessibility guide for tree Page tree. Navigate the tree with th…" at bounding box center [826, 422] width 1260 height 828
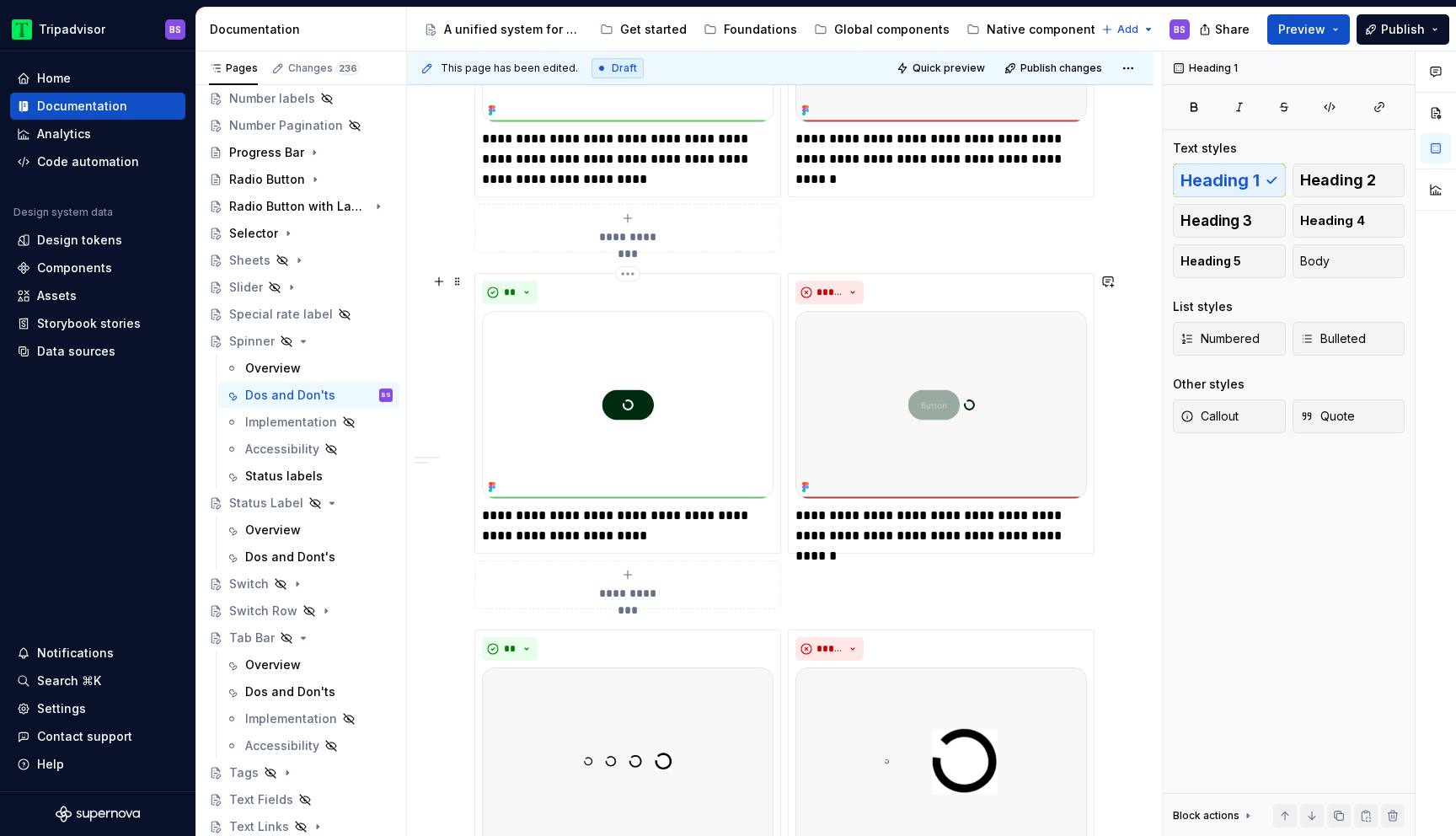
scroll to position [758, 0]
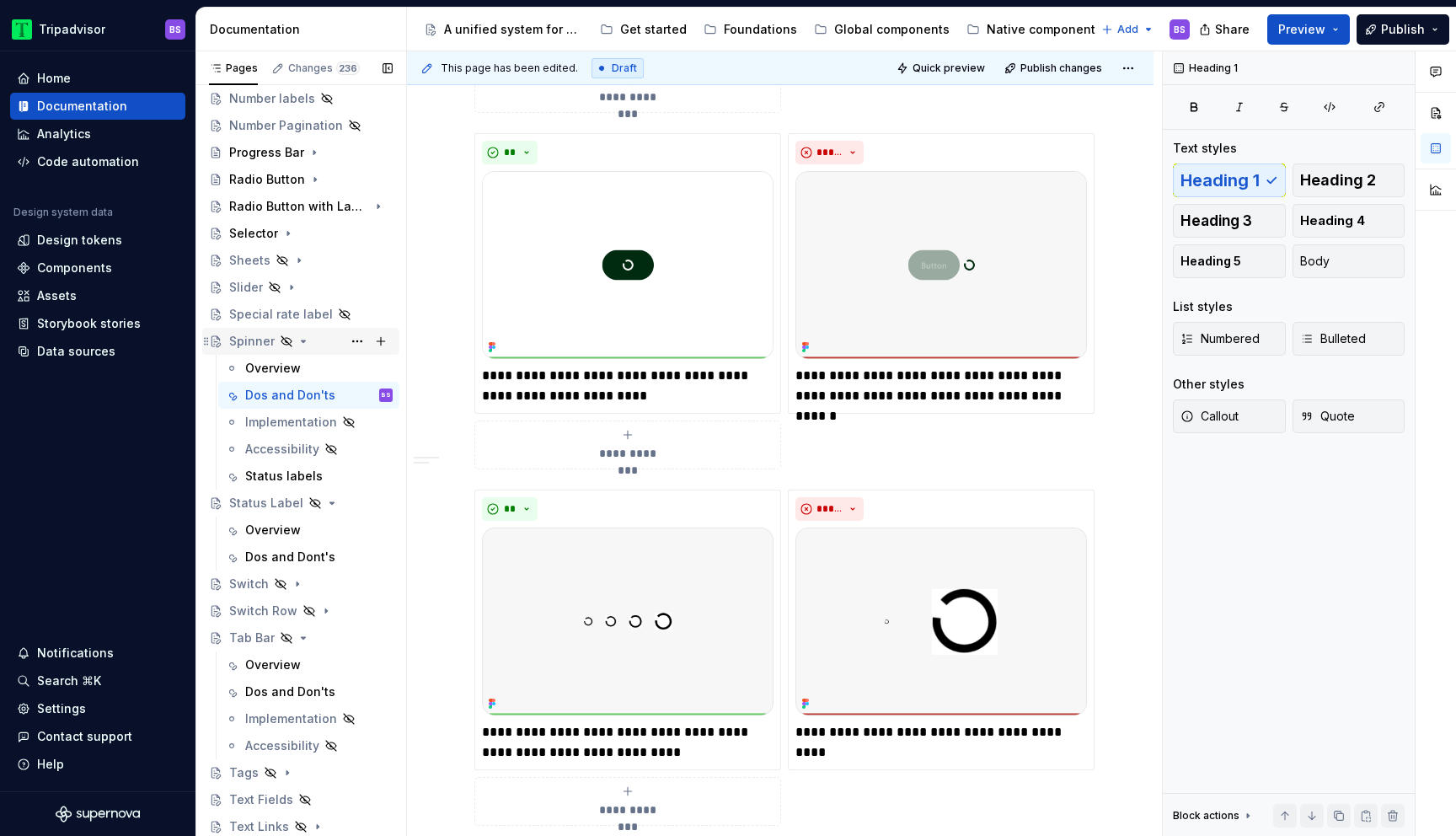
click at [302, 342] on icon "Page tree" at bounding box center [304, 341] width 4 height 2
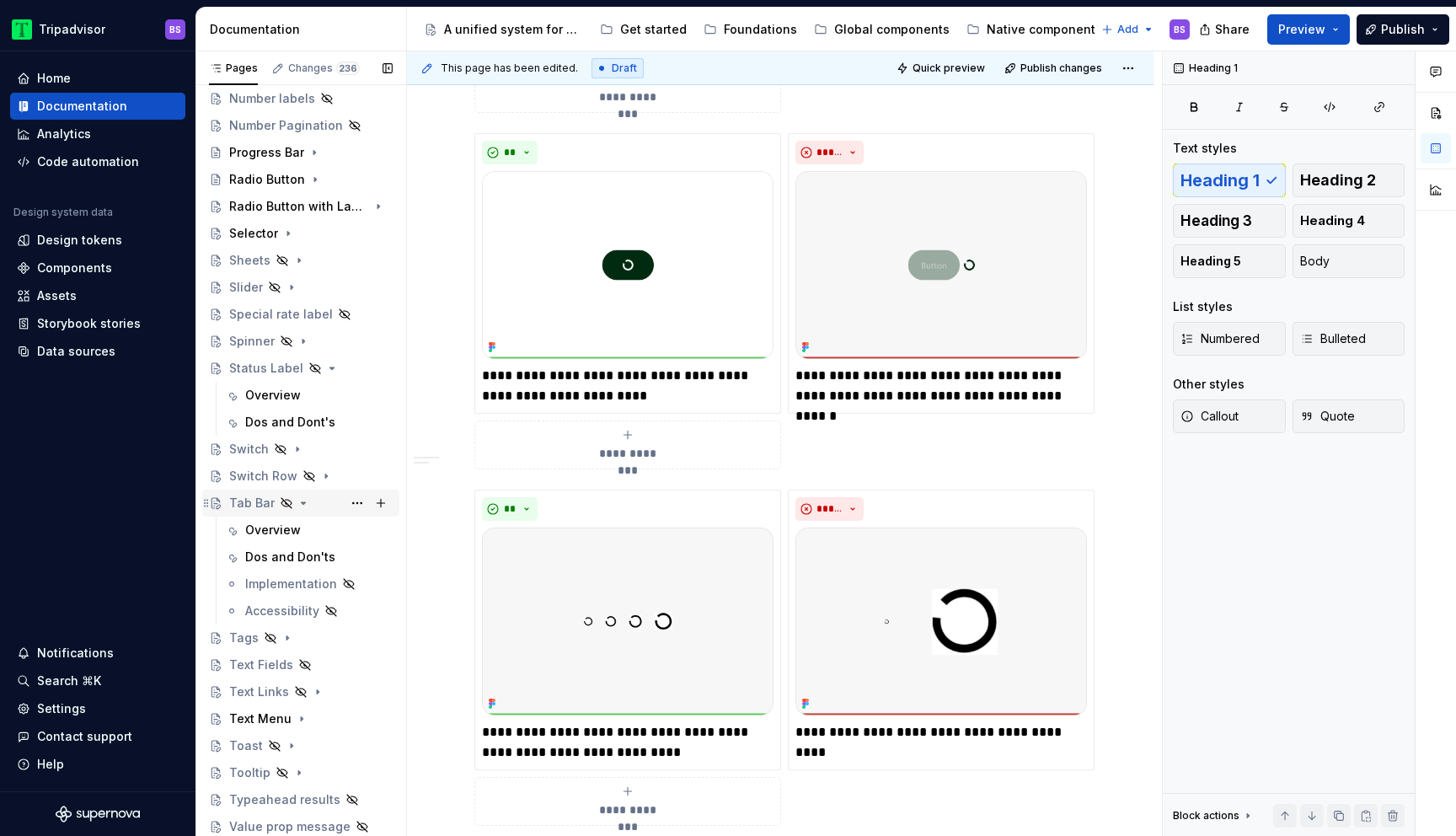
click at [302, 502] on icon "Page tree" at bounding box center [304, 503] width 4 height 2
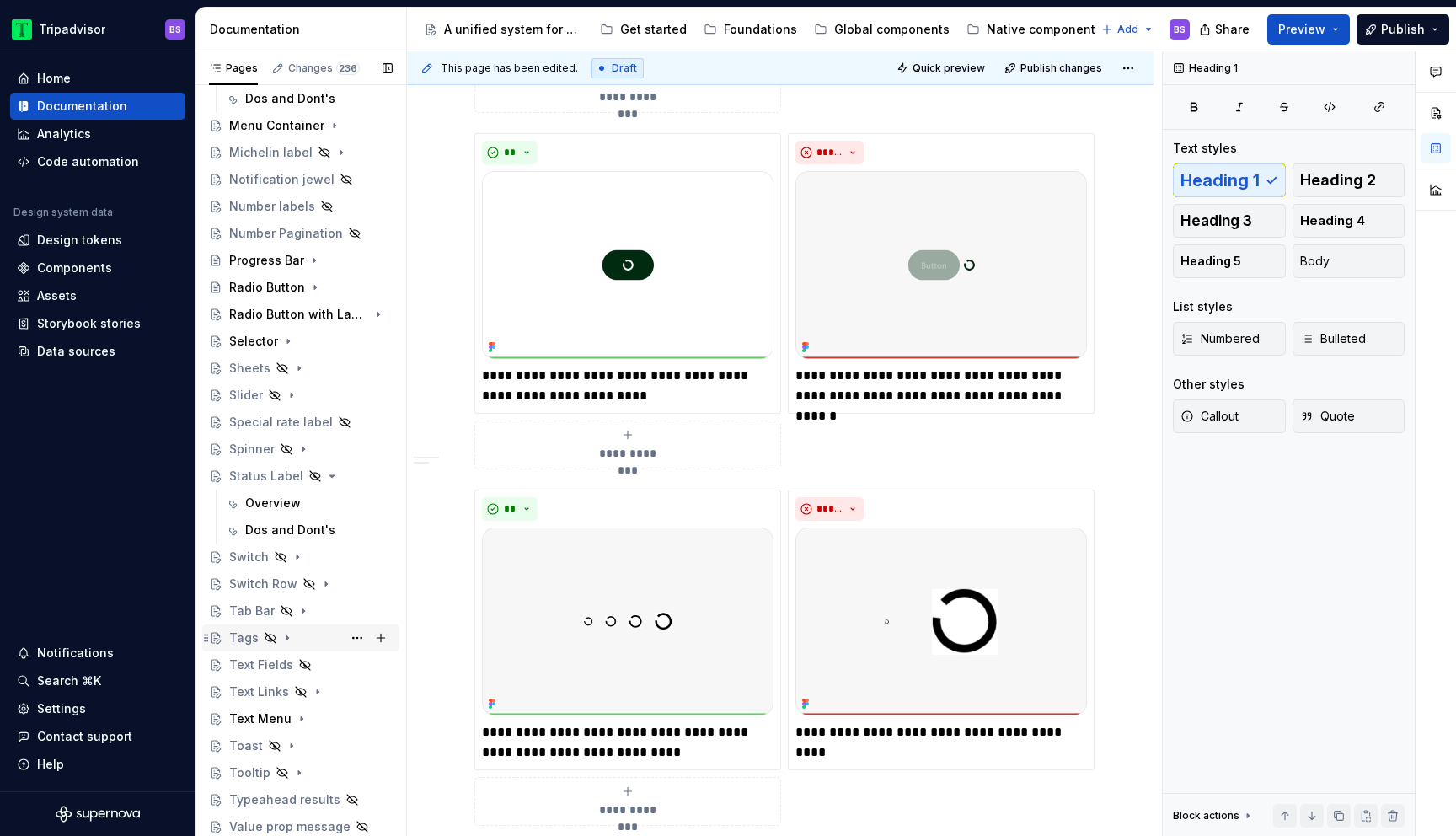
click at [286, 637] on icon "Page tree" at bounding box center [287, 637] width 13 height 13
click at [289, 691] on div "Dos and Don'ts" at bounding box center [290, 691] width 90 height 17
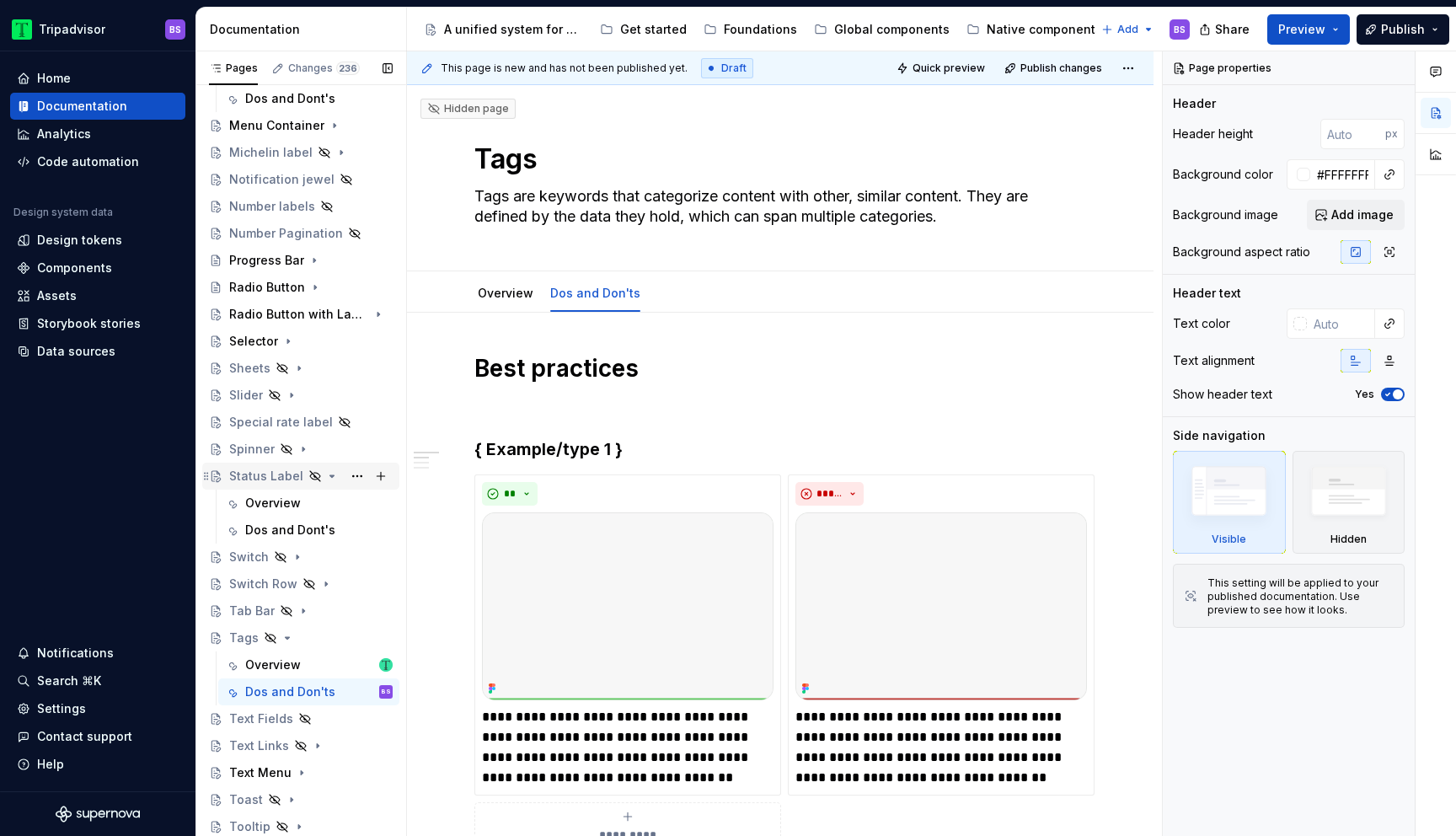
scroll to position [738, 0]
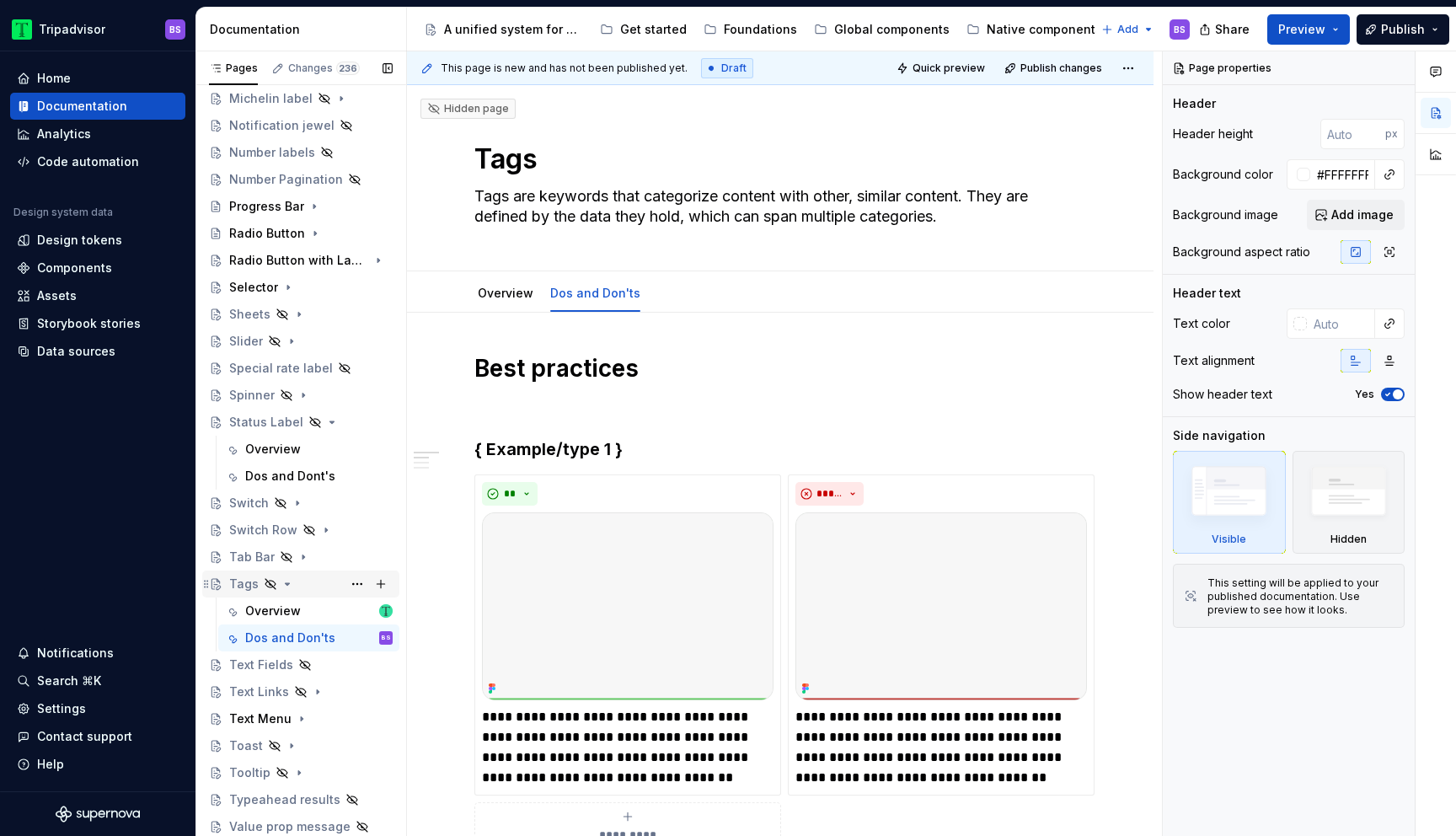
click at [283, 579] on icon "Page tree" at bounding box center [287, 583] width 13 height 13
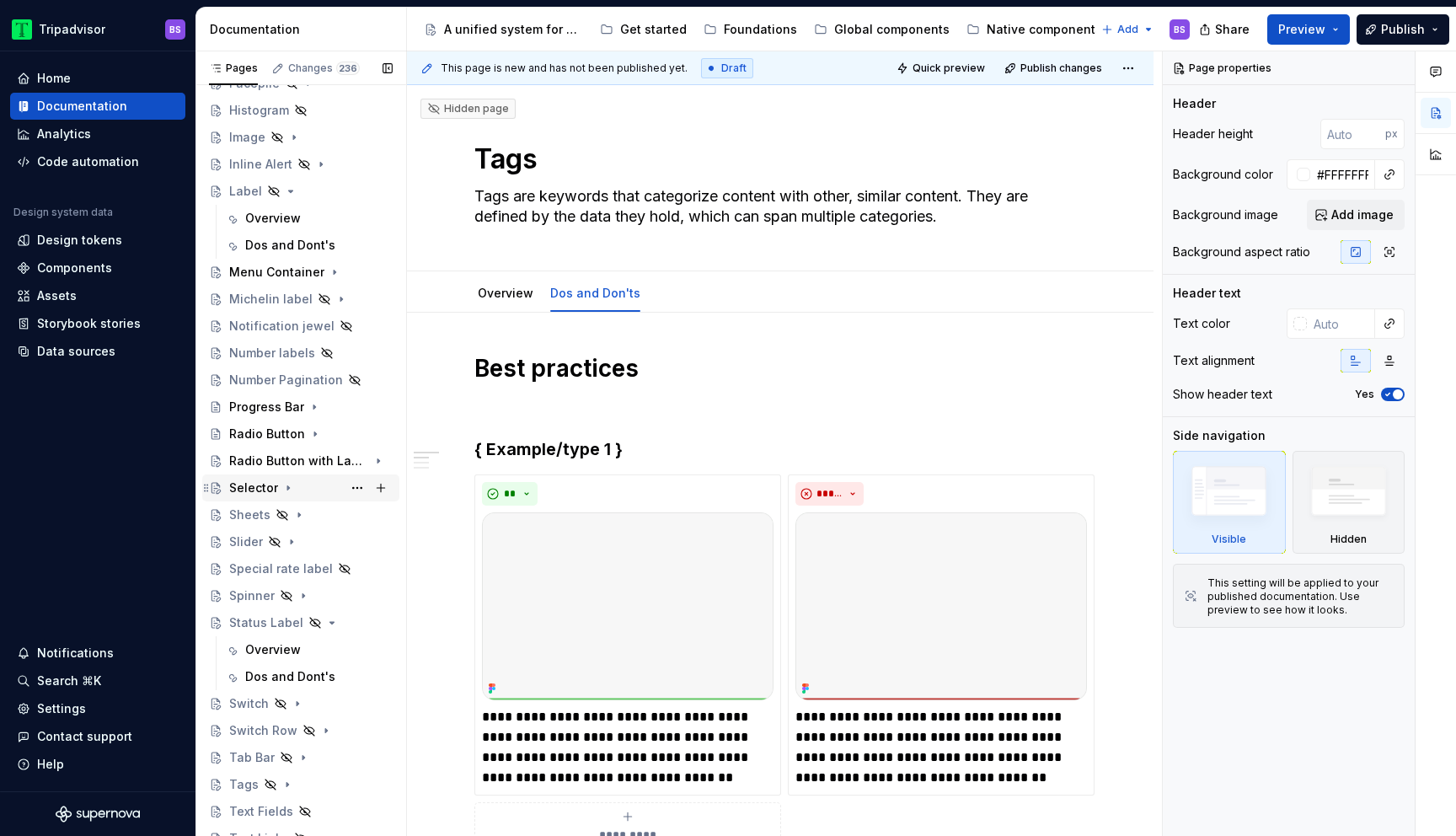
scroll to position [529, 0]
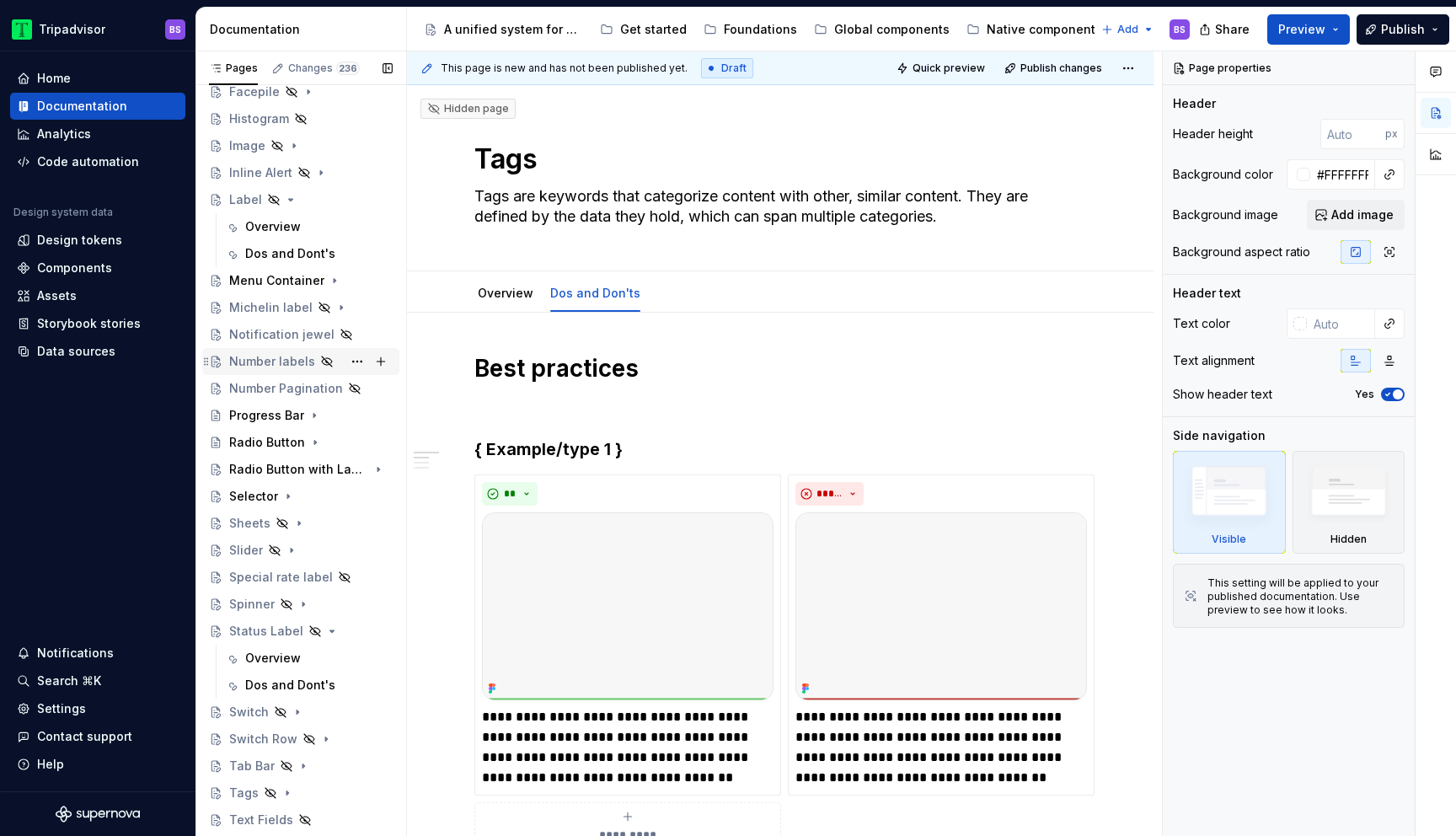
click at [281, 359] on div "Number labels" at bounding box center [272, 361] width 86 height 17
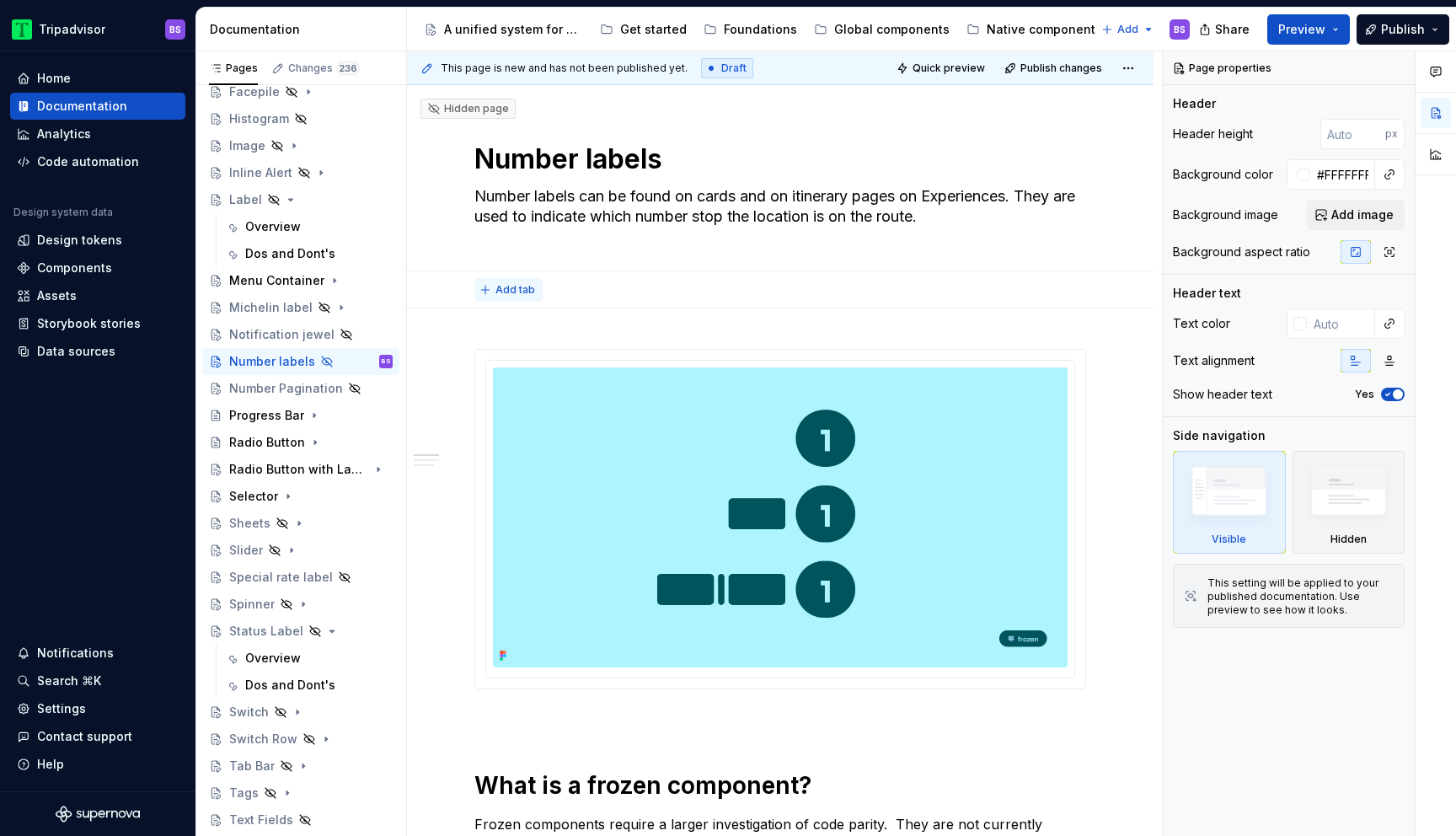
type textarea "*"
click at [509, 286] on span "Add tab" at bounding box center [515, 289] width 40 height 13
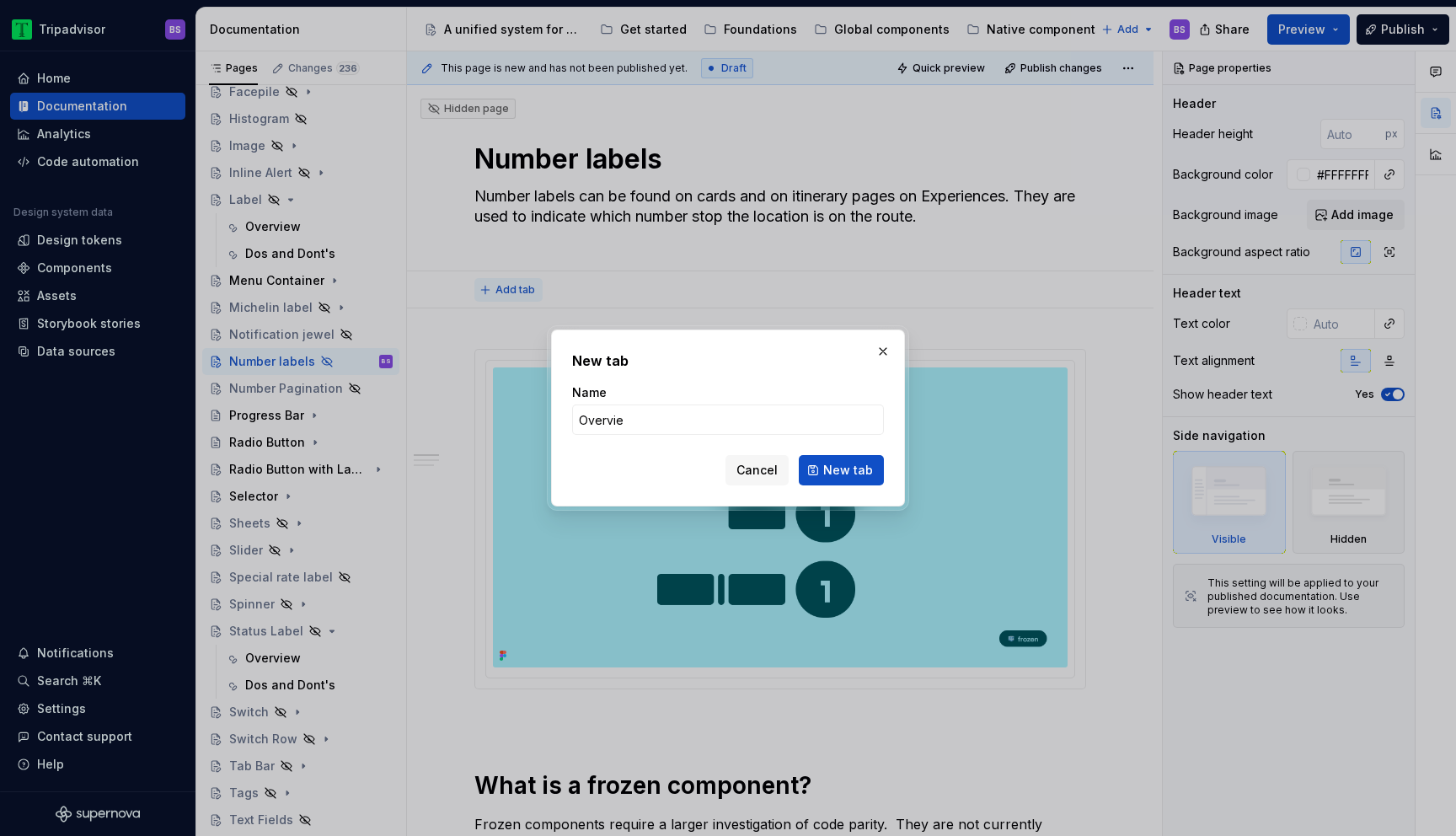
type input "Overview"
click button "New tab" at bounding box center [841, 470] width 85 height 30
type textarea "*"
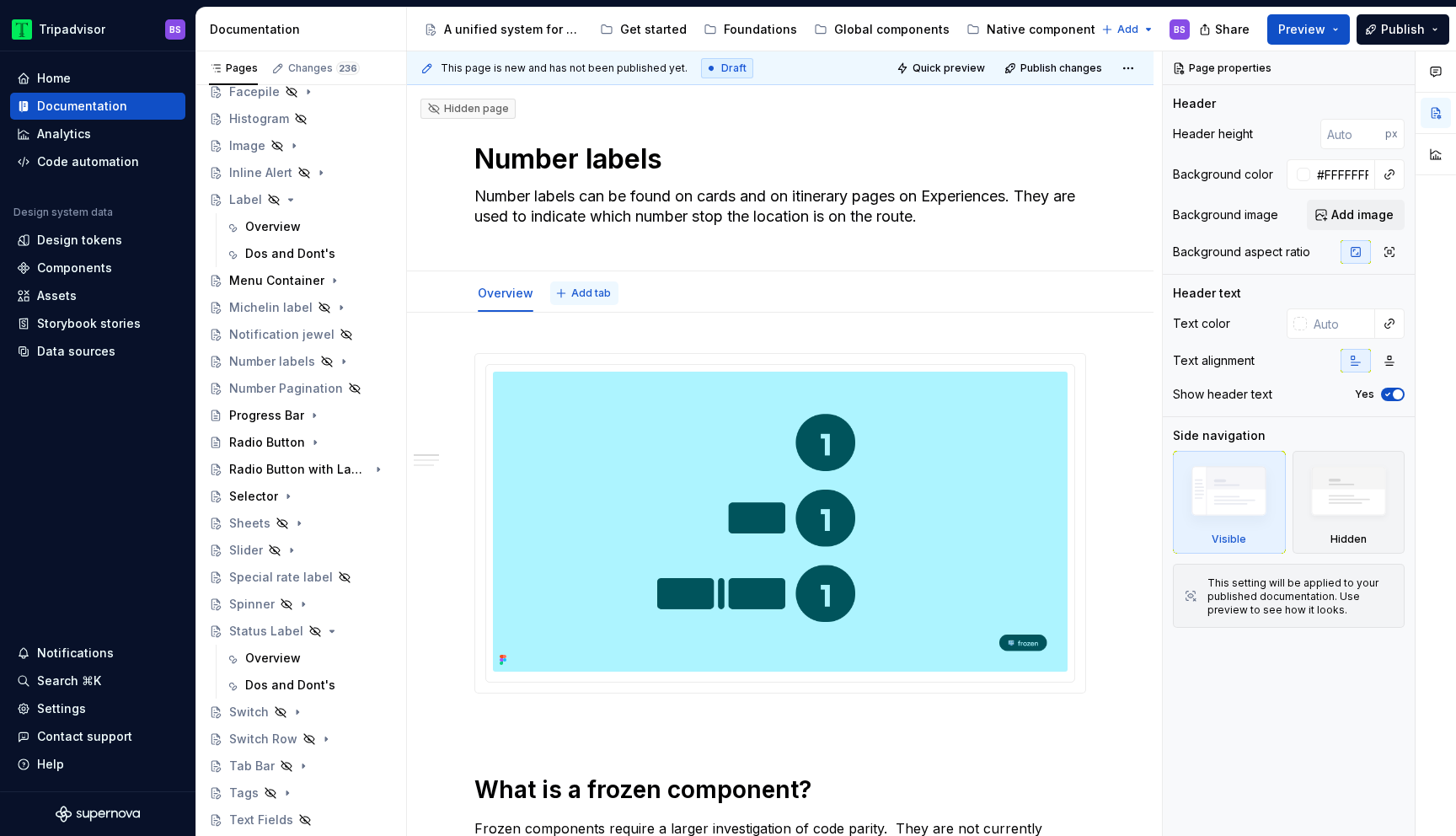
click at [582, 292] on span "Add tab" at bounding box center [591, 292] width 40 height 13
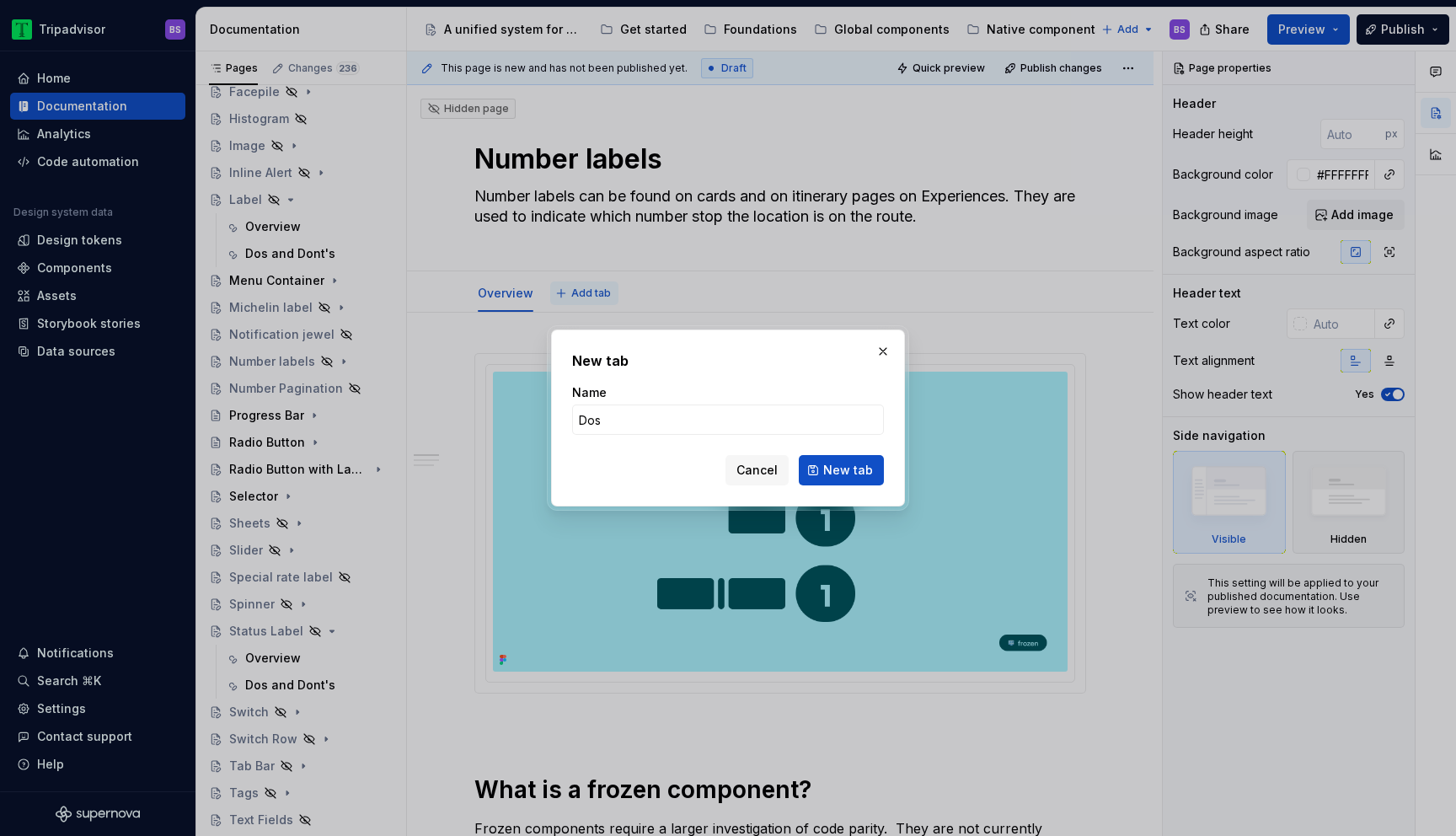
type input "Dos"
type textarea "*"
type input "Dos and Don'ts"
click button "New tab" at bounding box center [841, 470] width 85 height 30
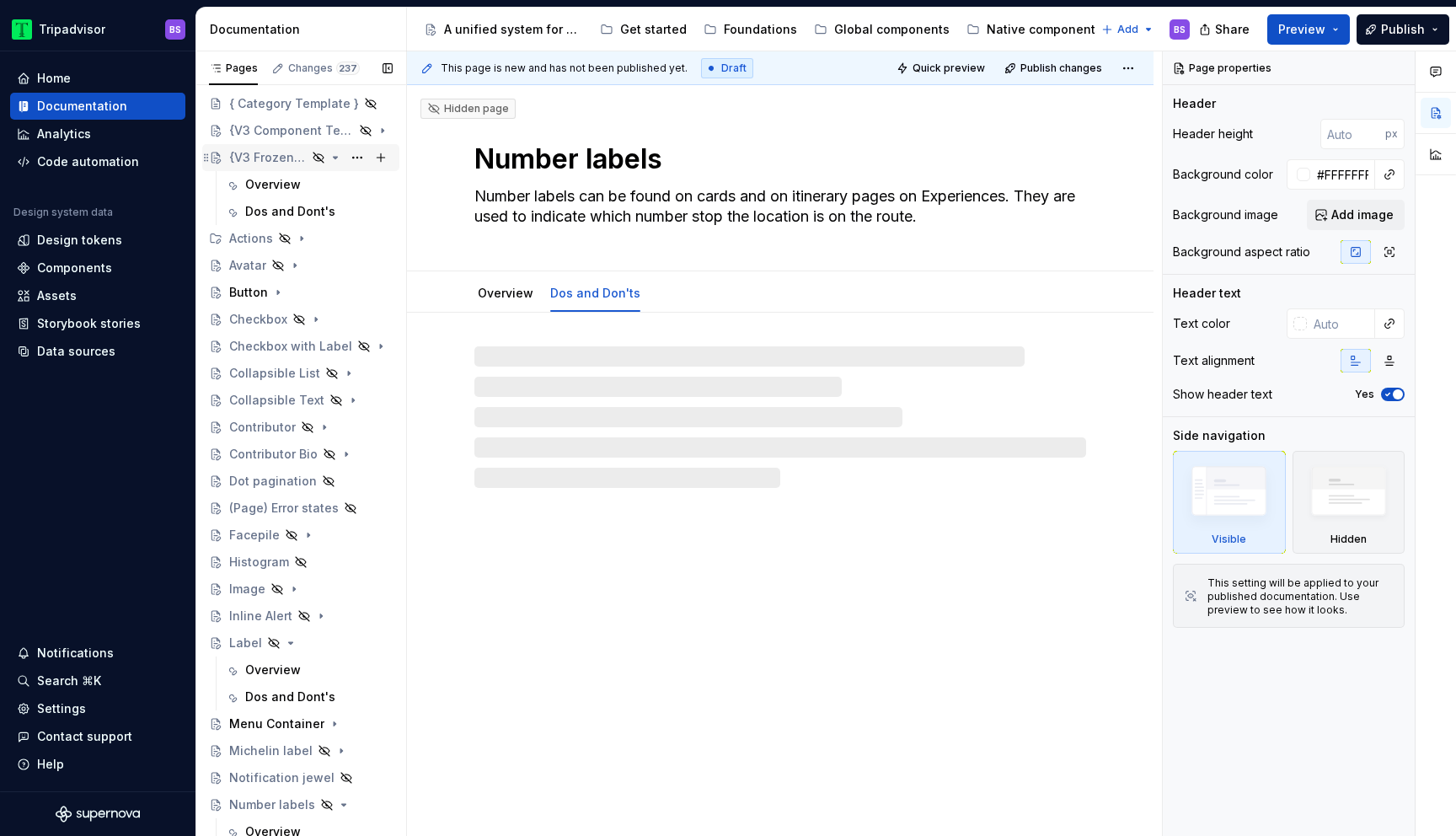
scroll to position [62, 0]
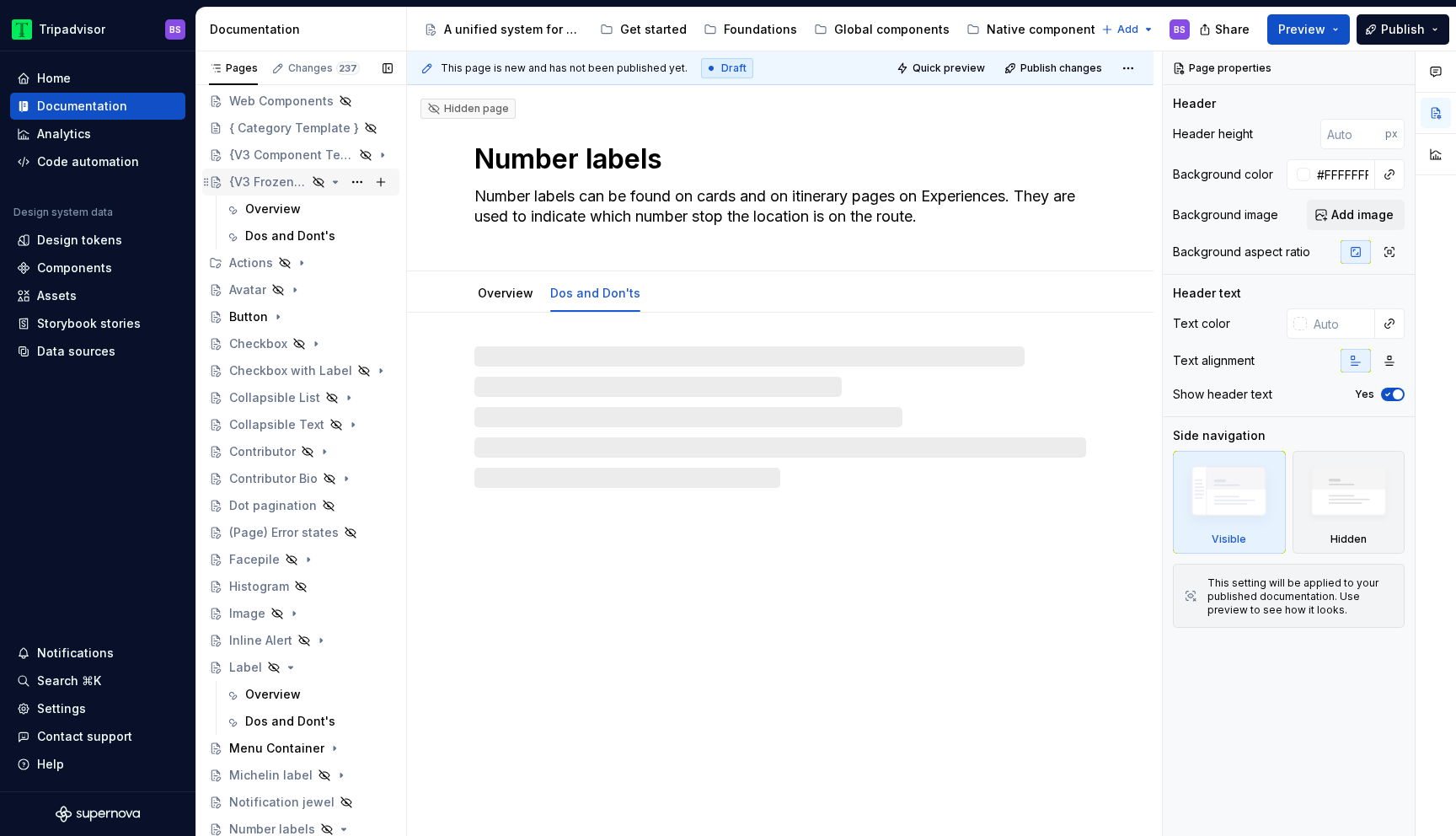
click at [276, 183] on div "{V3 Frozen Template}" at bounding box center [268, 182] width 78 height 17
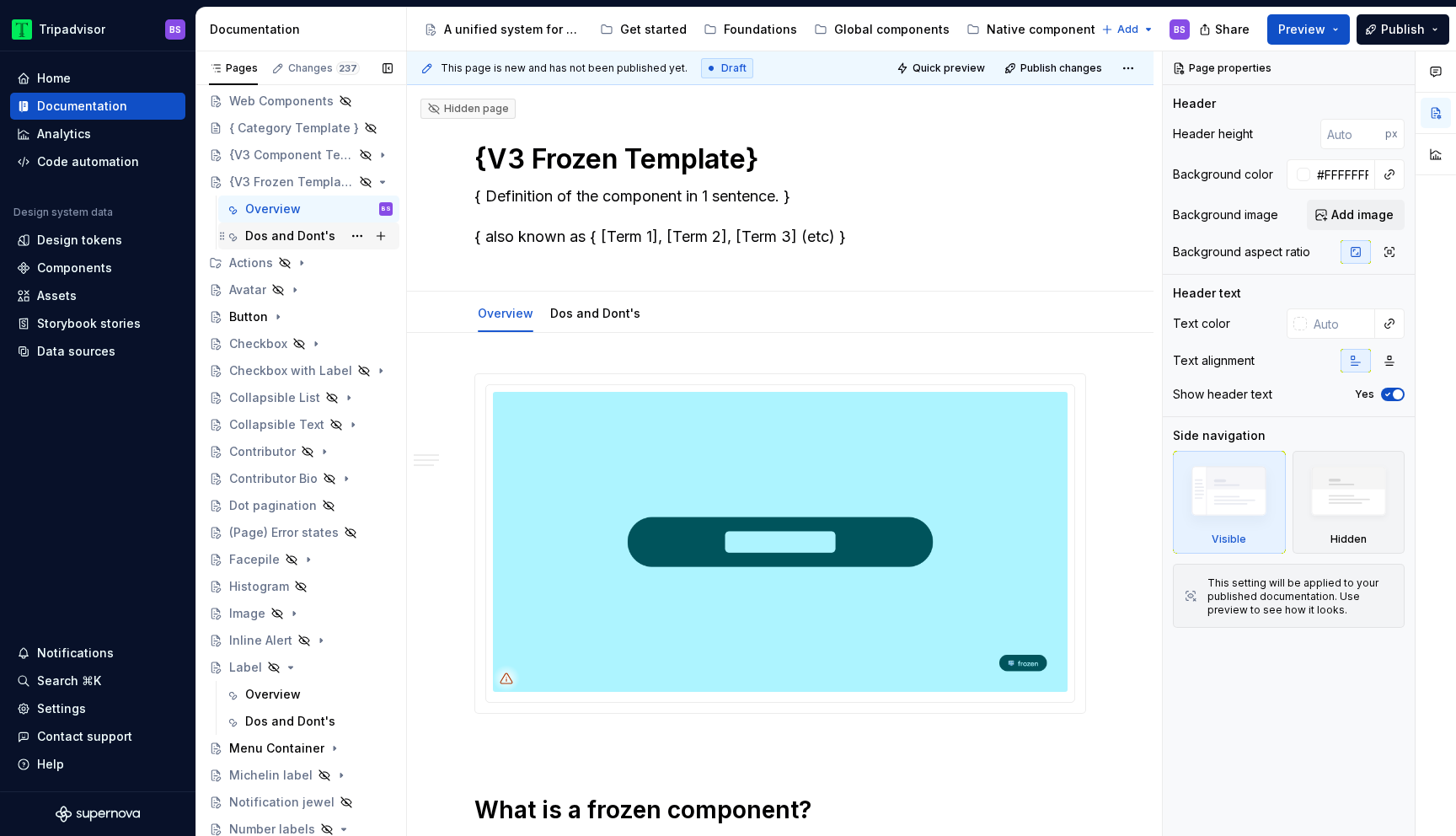
click at [292, 239] on div "Dos and Dont's" at bounding box center [290, 235] width 90 height 17
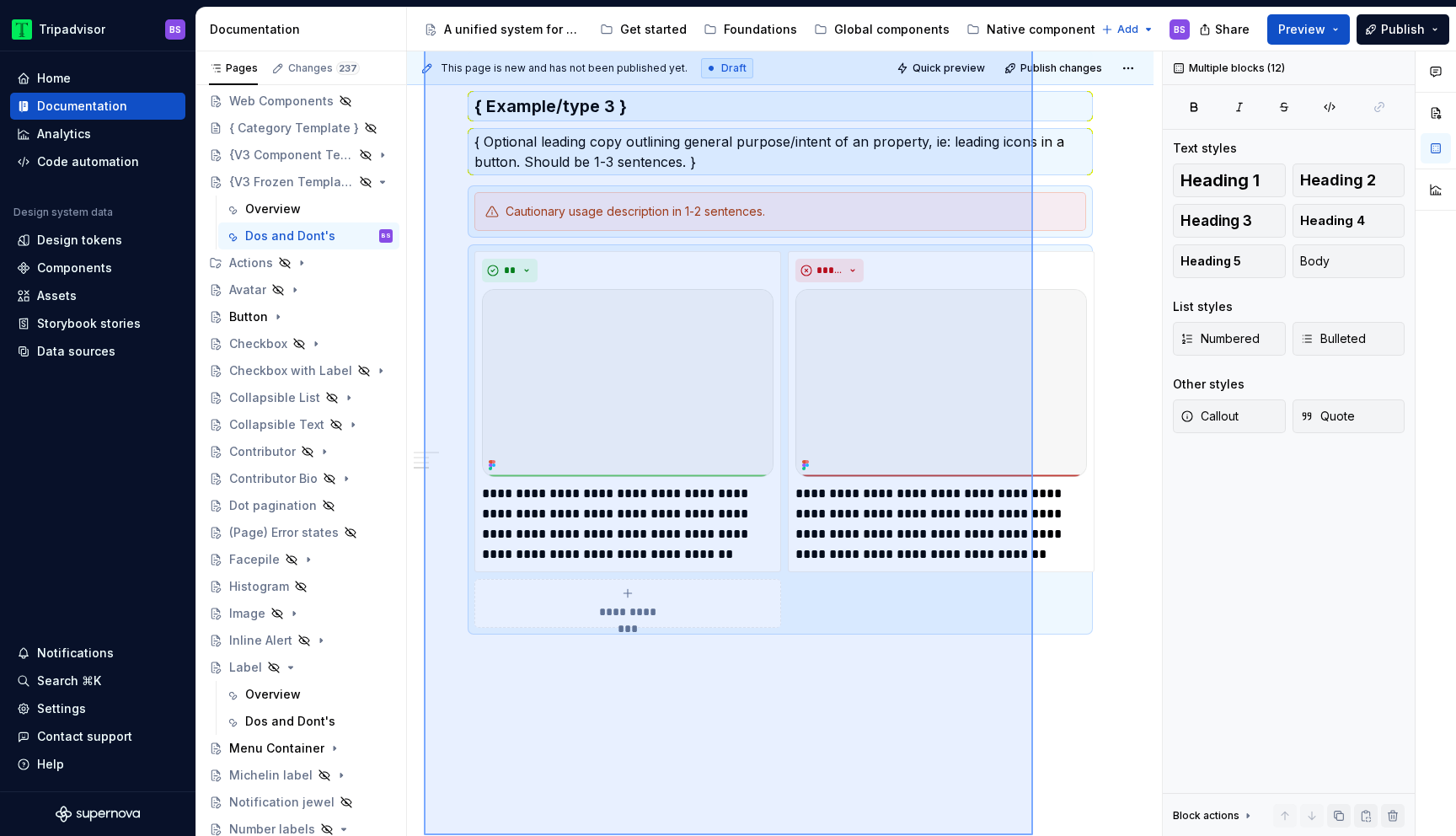
scroll to position [1373, 0]
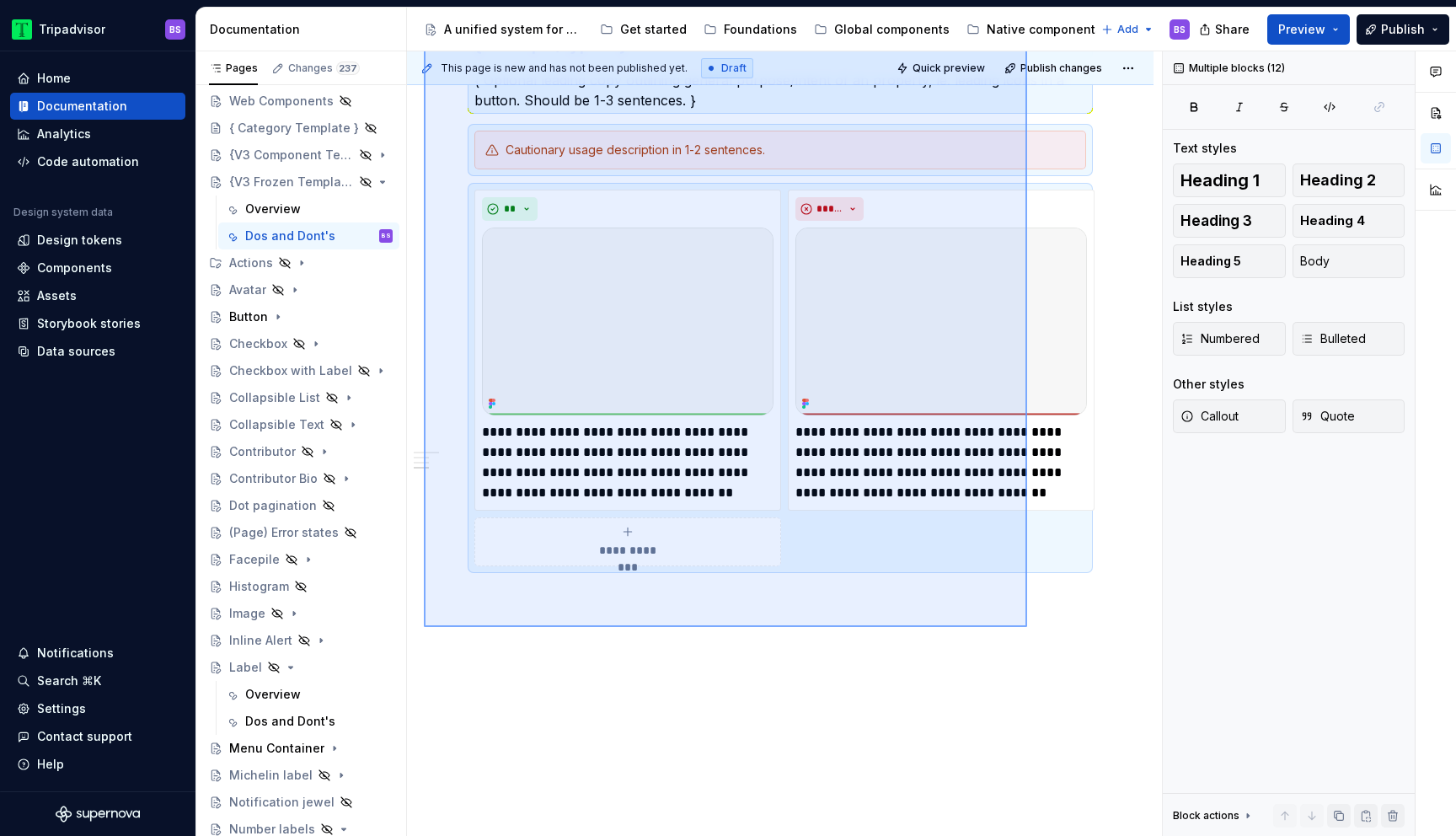
drag, startPoint x: 424, startPoint y: 363, endPoint x: 1030, endPoint y: 609, distance: 653.9
click at [1030, 609] on div "**********" at bounding box center [784, 443] width 755 height 785
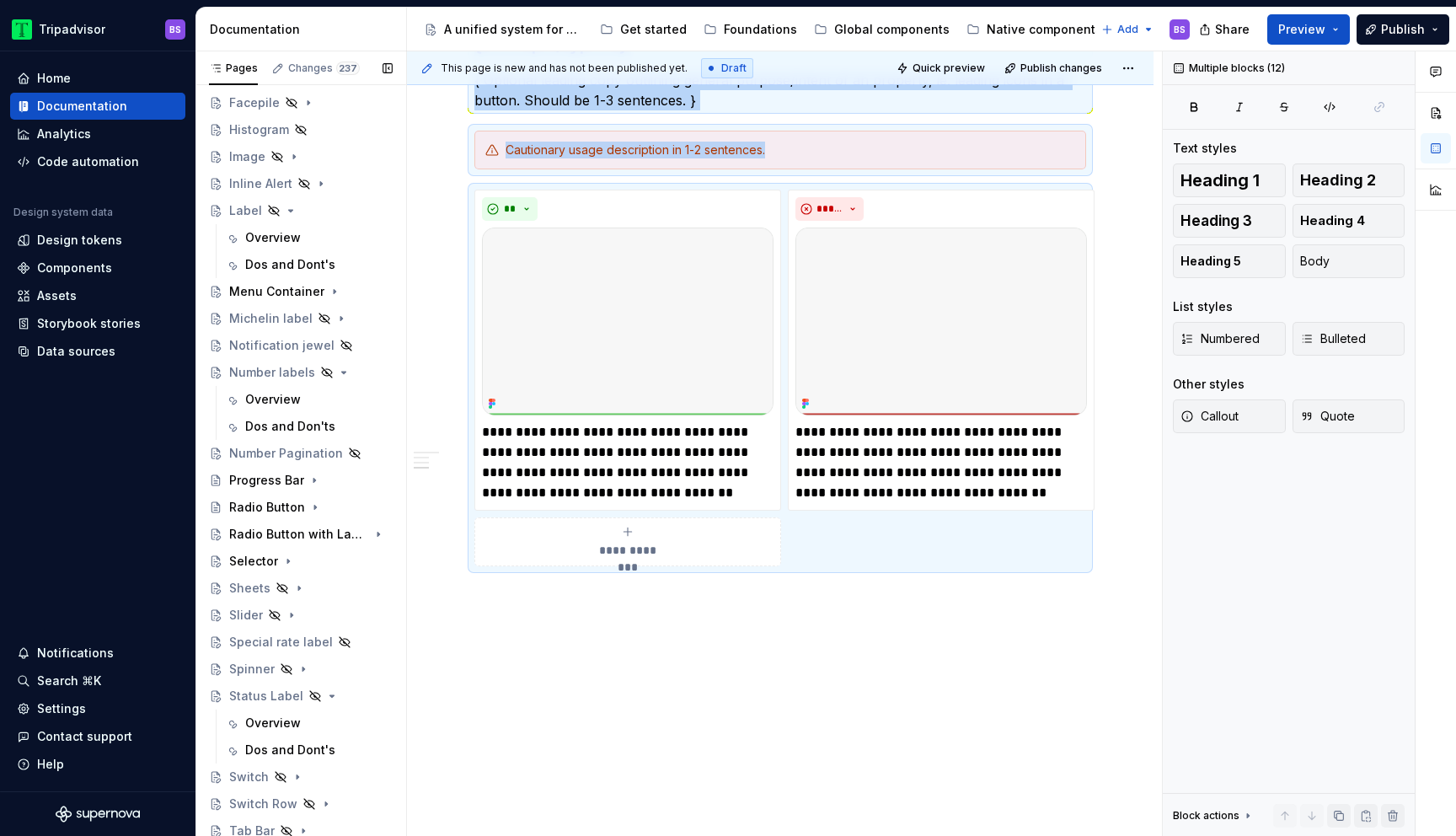
scroll to position [541, 0]
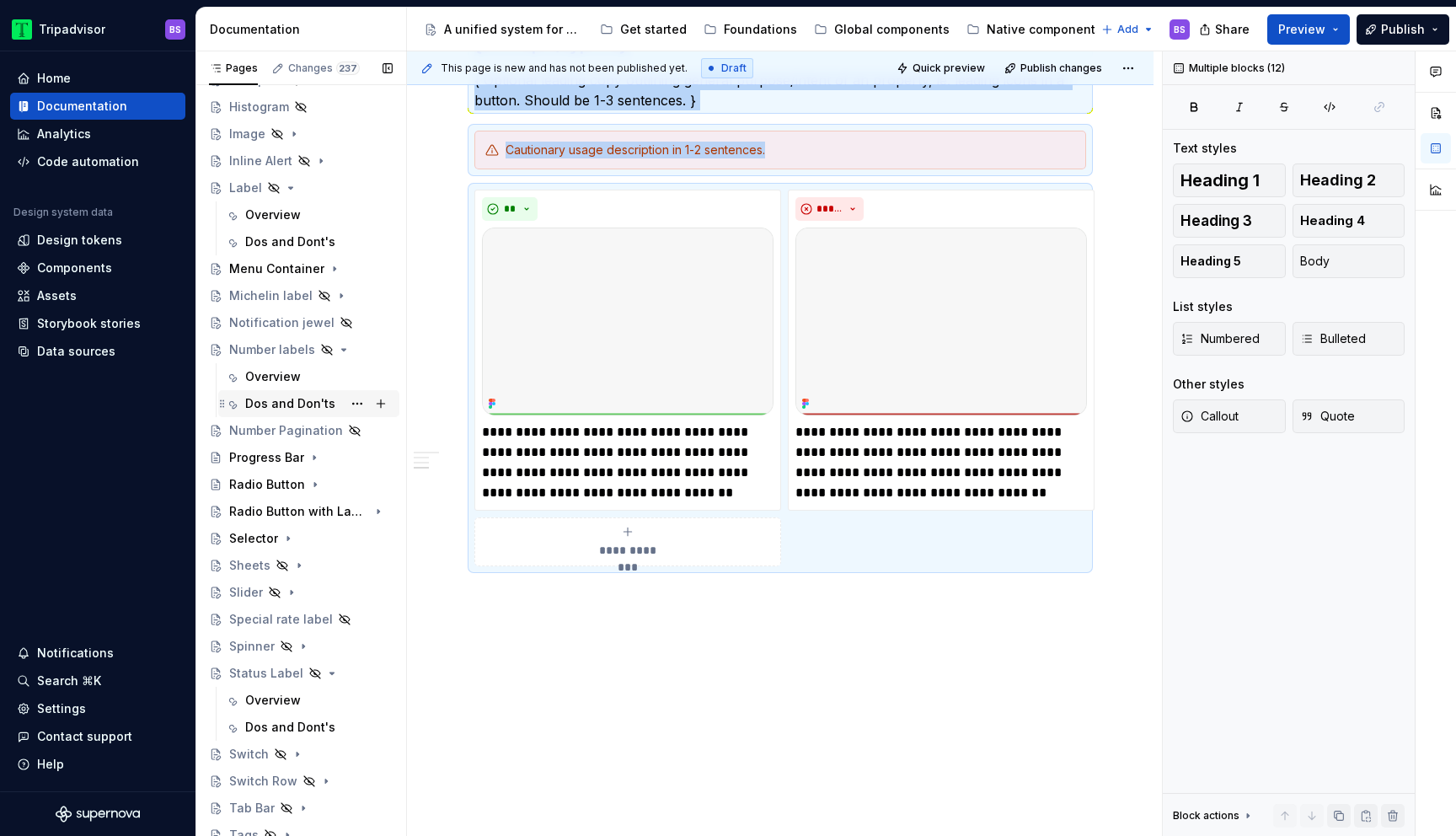
click at [291, 401] on div "Dos and Don'ts" at bounding box center [290, 403] width 90 height 17
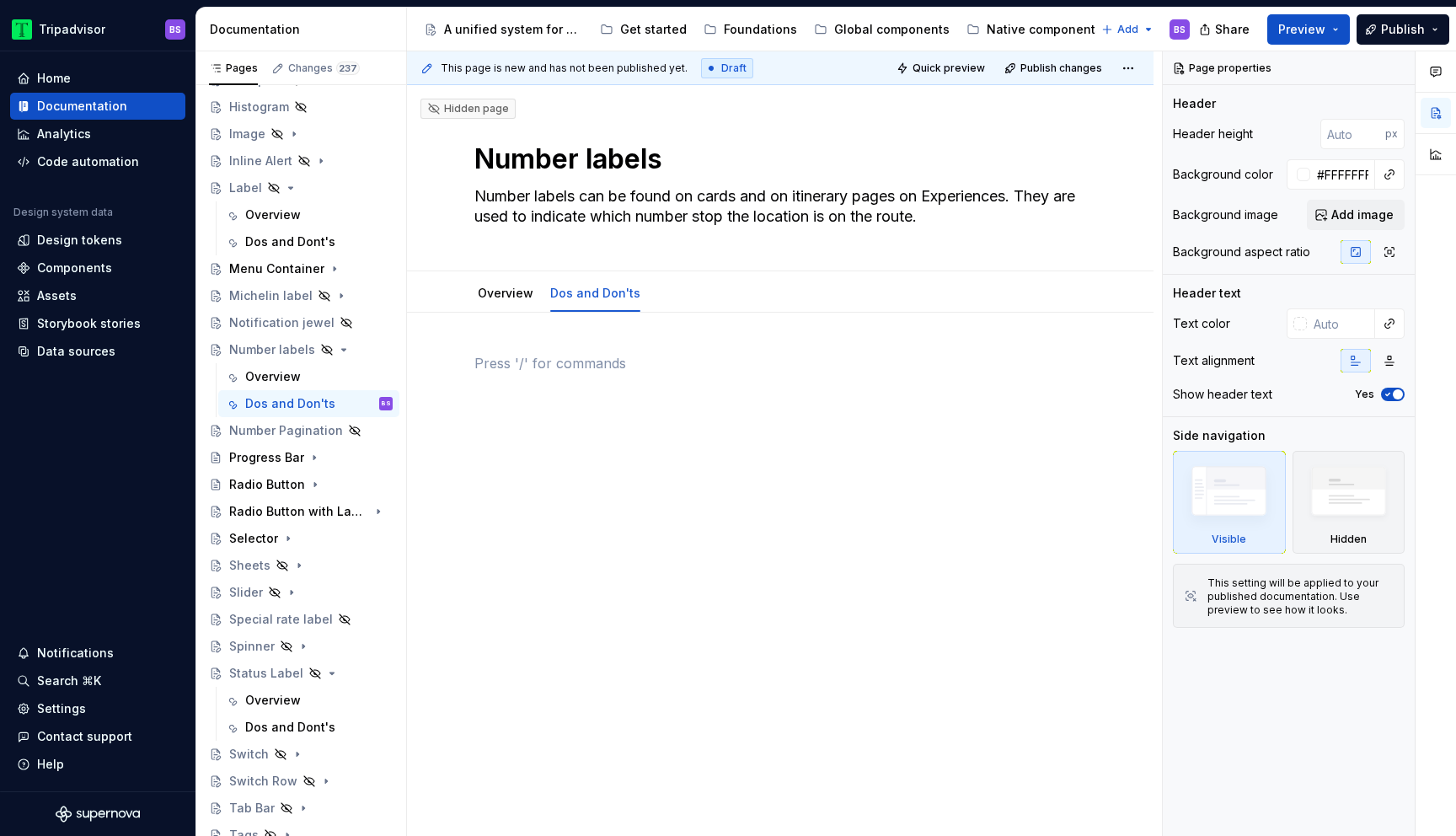
click at [602, 357] on p at bounding box center [780, 363] width 612 height 20
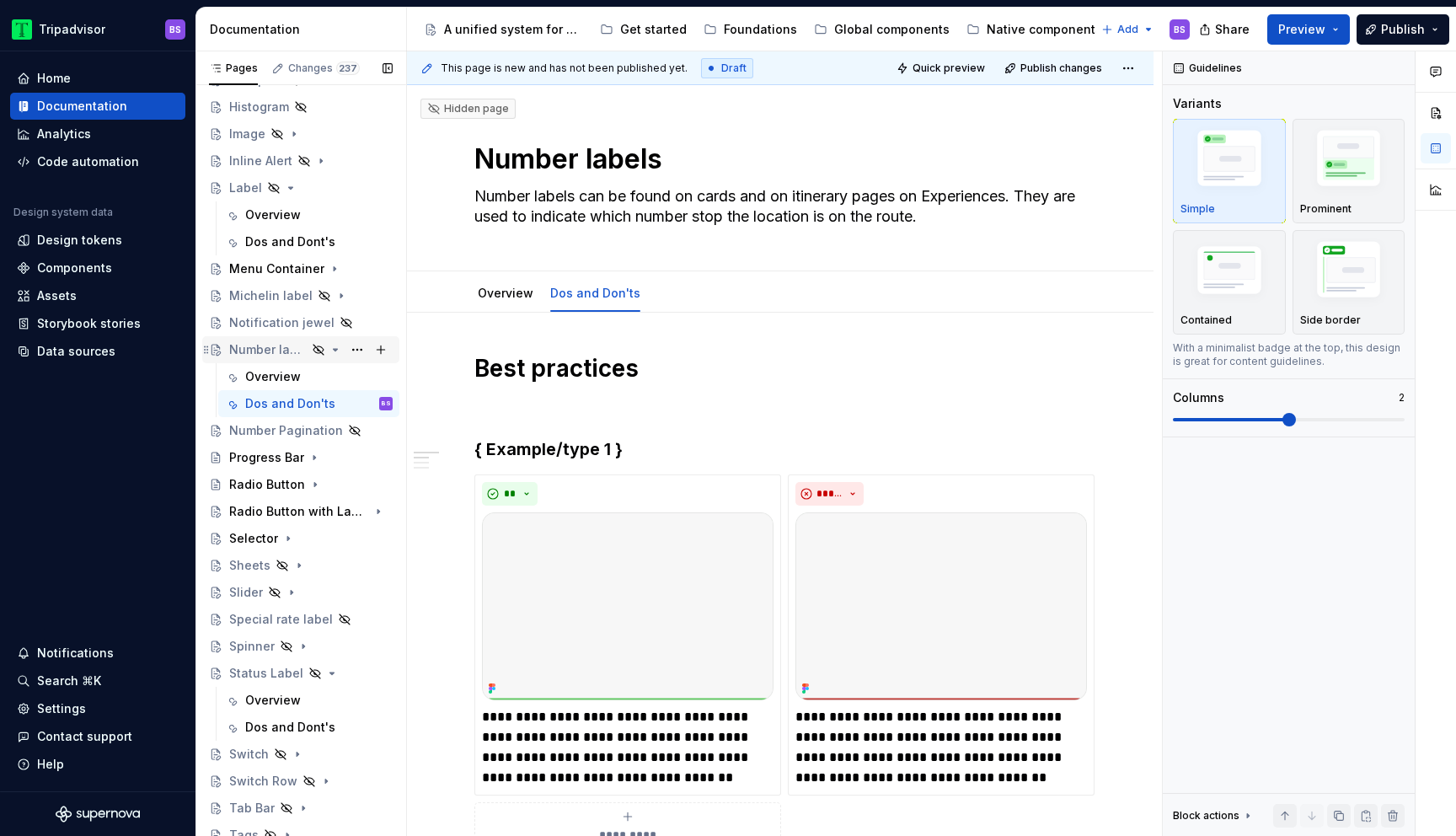
click at [338, 350] on icon "Page tree" at bounding box center [335, 349] width 13 height 13
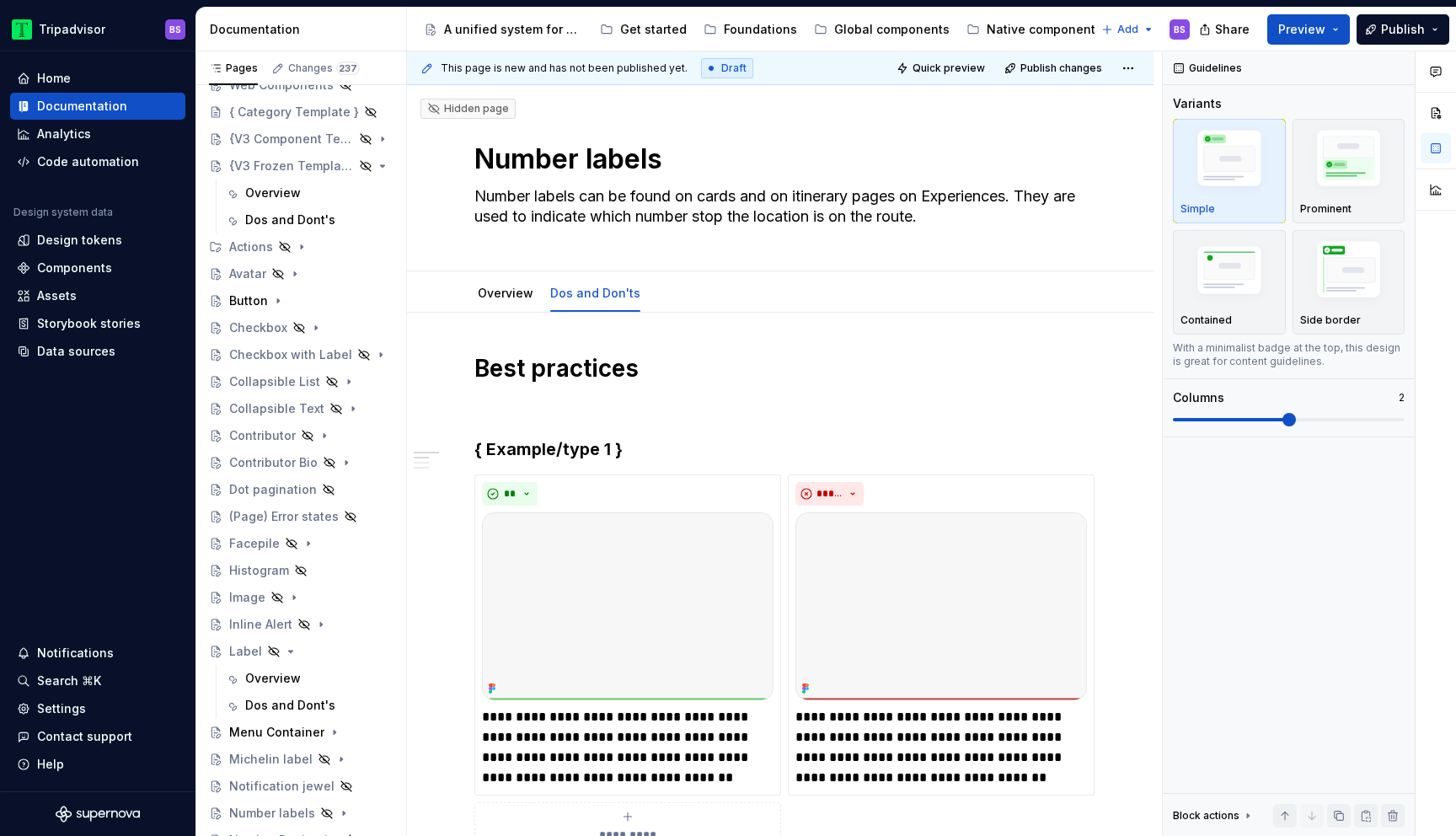
scroll to position [67, 0]
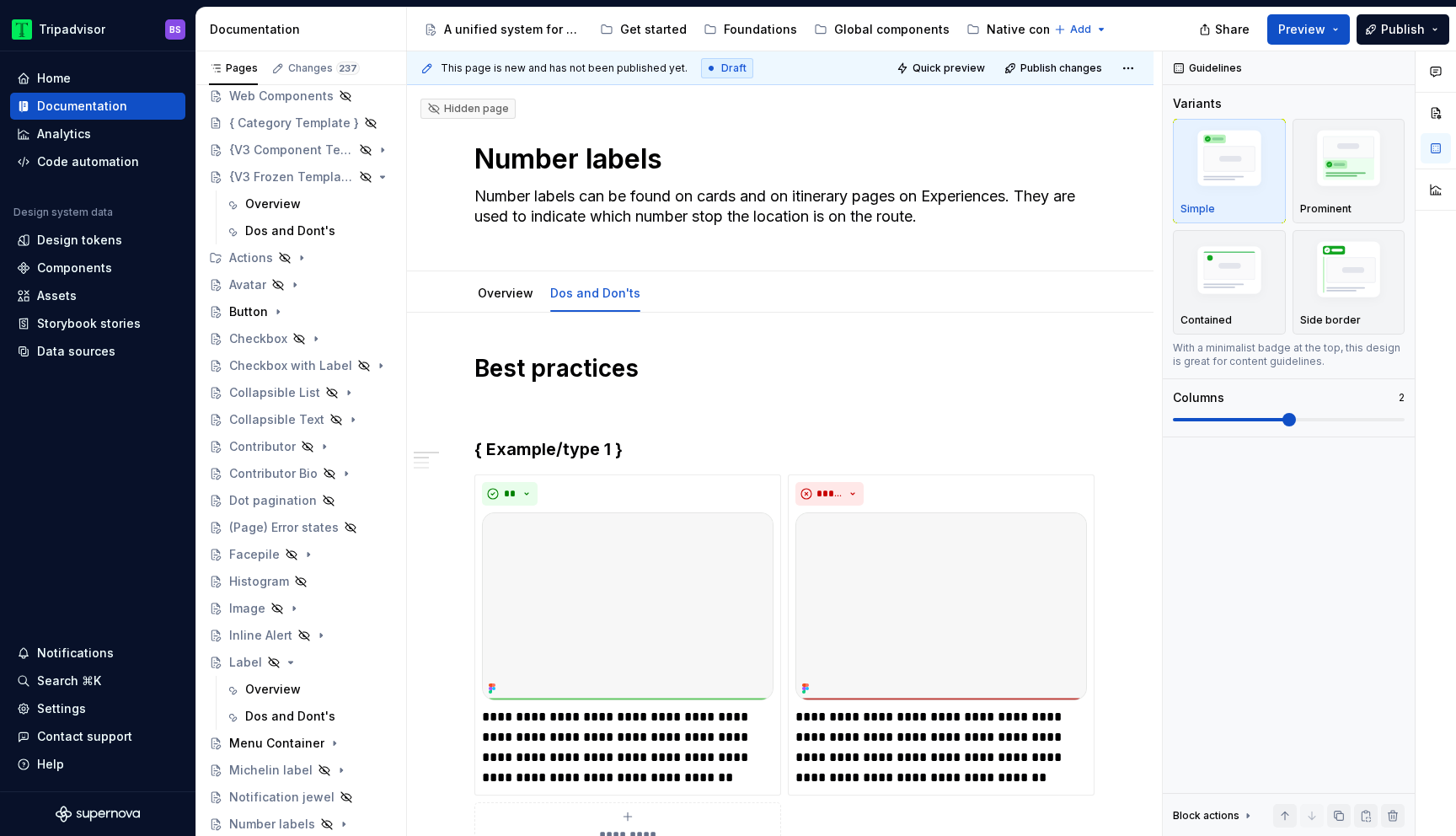
type textarea "*"
